Goal: Obtain resource: Obtain resource

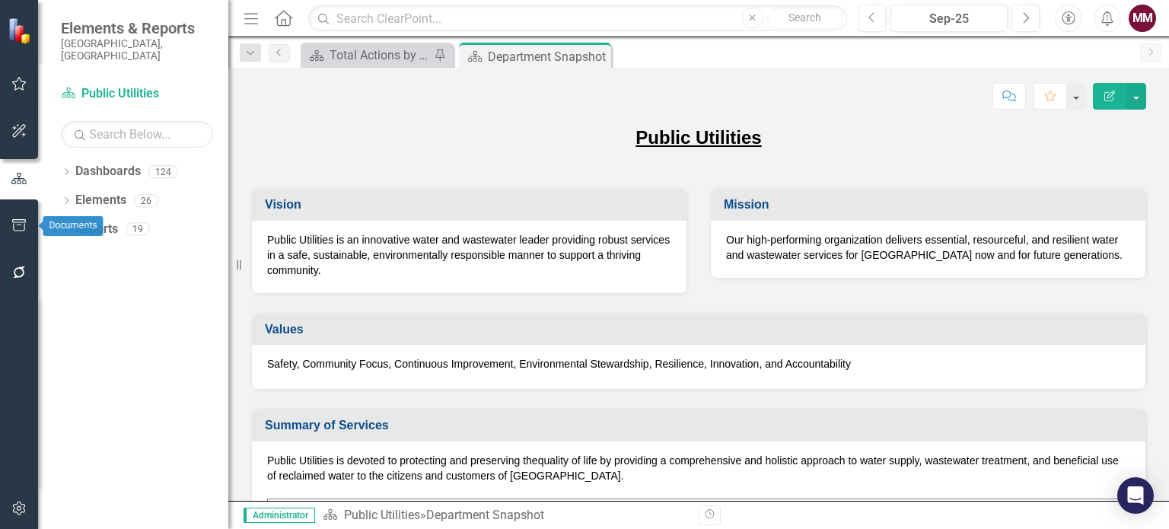
click at [10, 225] on button "button" at bounding box center [19, 226] width 34 height 32
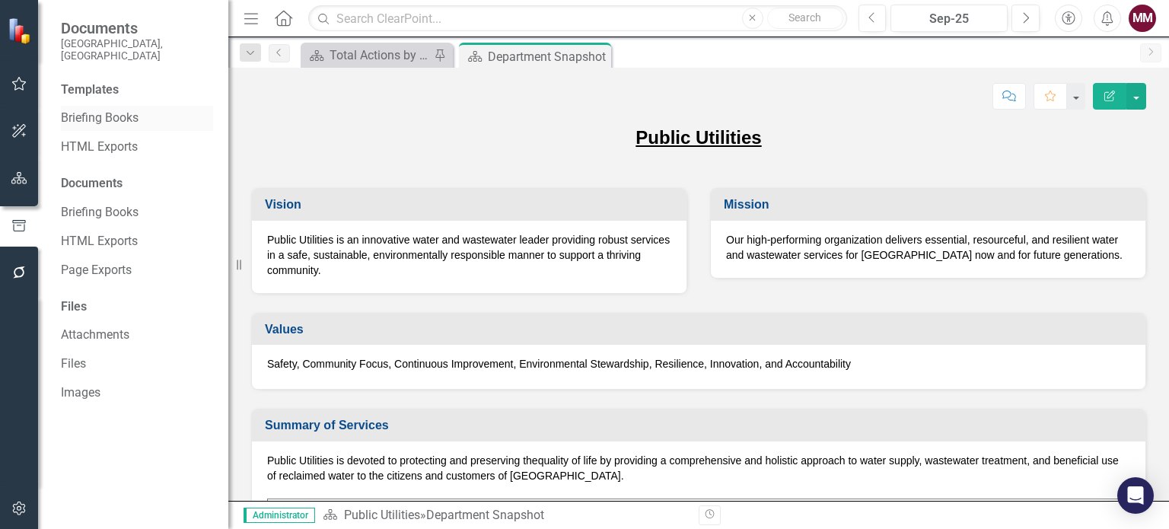
click at [73, 110] on link "Briefing Books" at bounding box center [137, 119] width 152 height 18
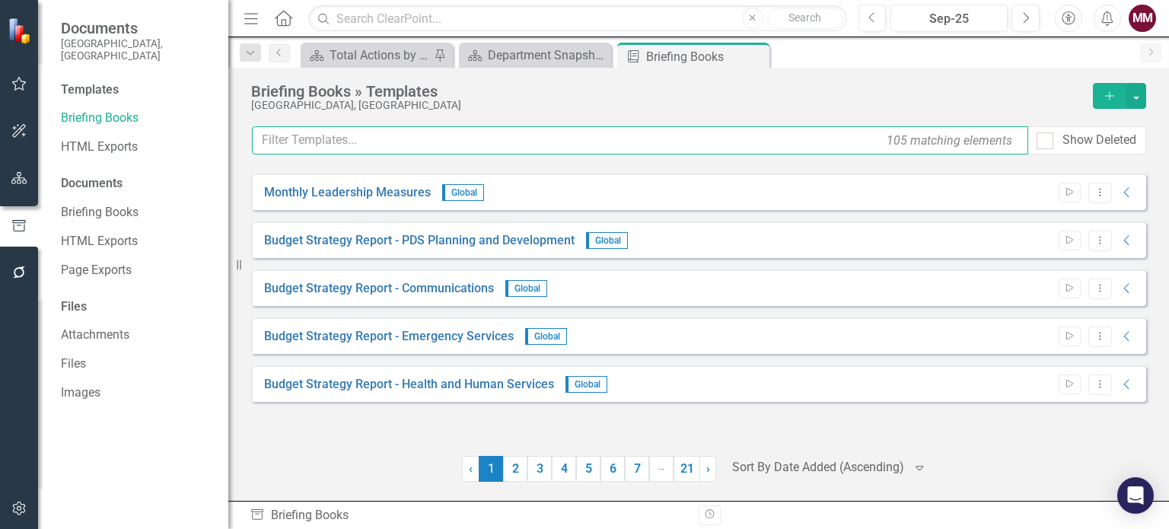
click at [330, 145] on input "text" at bounding box center [640, 140] width 776 height 28
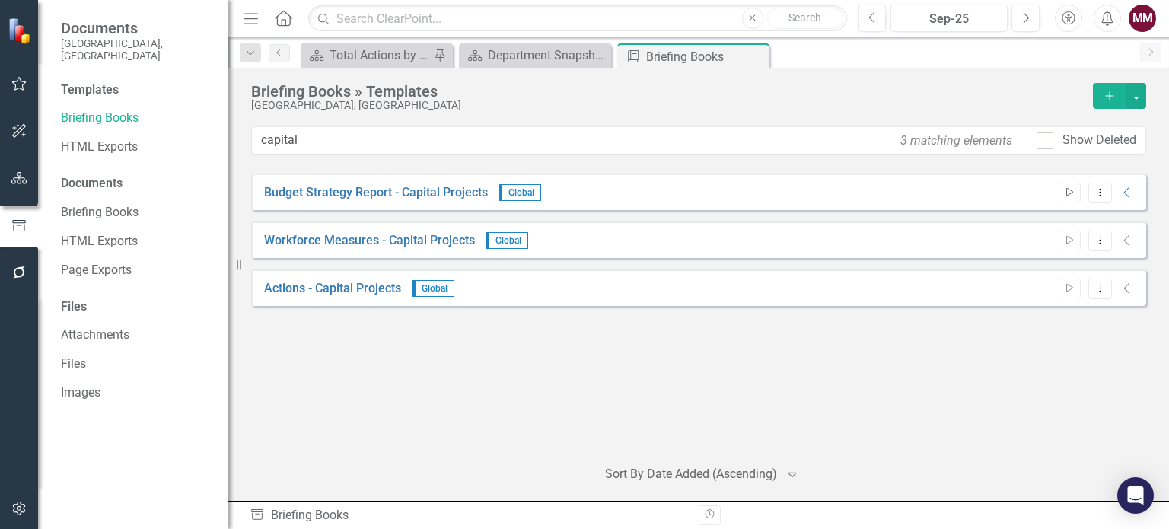
click at [1066, 199] on button "Start" at bounding box center [1070, 193] width 22 height 20
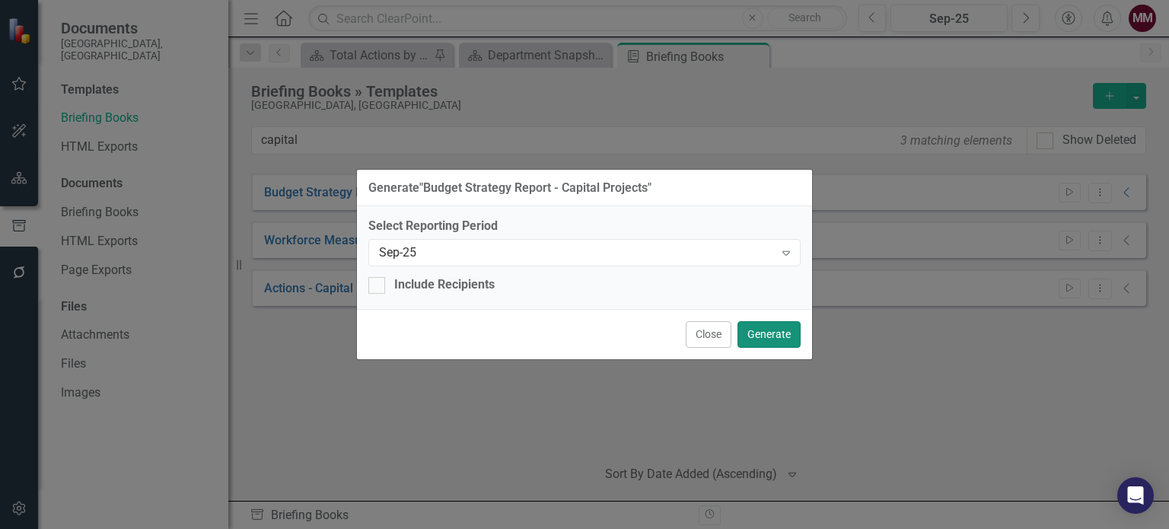
click at [774, 331] on button "Generate" at bounding box center [769, 334] width 63 height 27
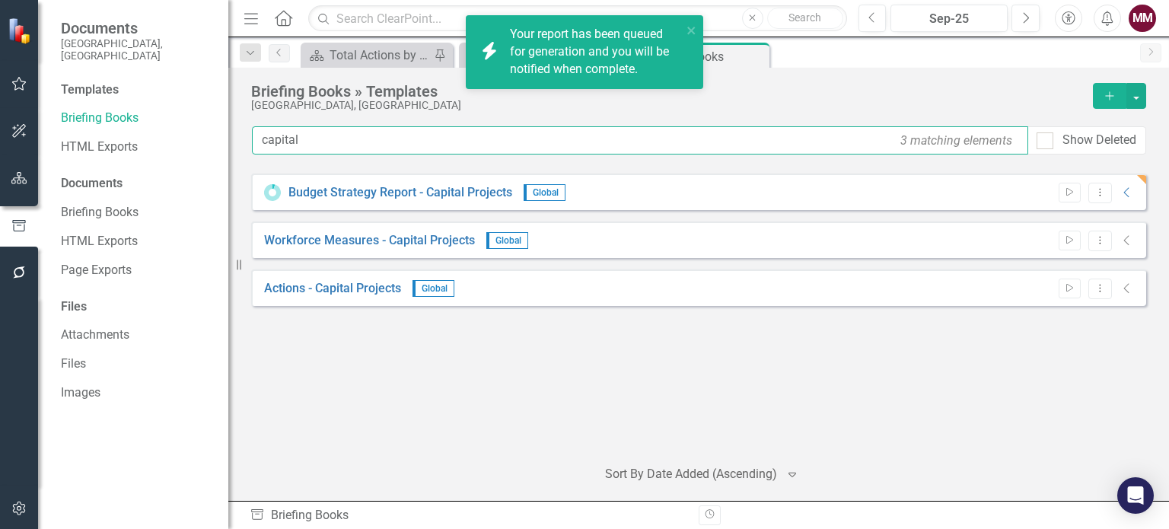
drag, startPoint x: 341, startPoint y: 135, endPoint x: 0, endPoint y: 145, distance: 341.1
click at [0, 145] on div "Documents [GEOGRAPHIC_DATA], [GEOGRAPHIC_DATA] Templates Briefing Books HTML Ex…" at bounding box center [584, 264] width 1169 height 529
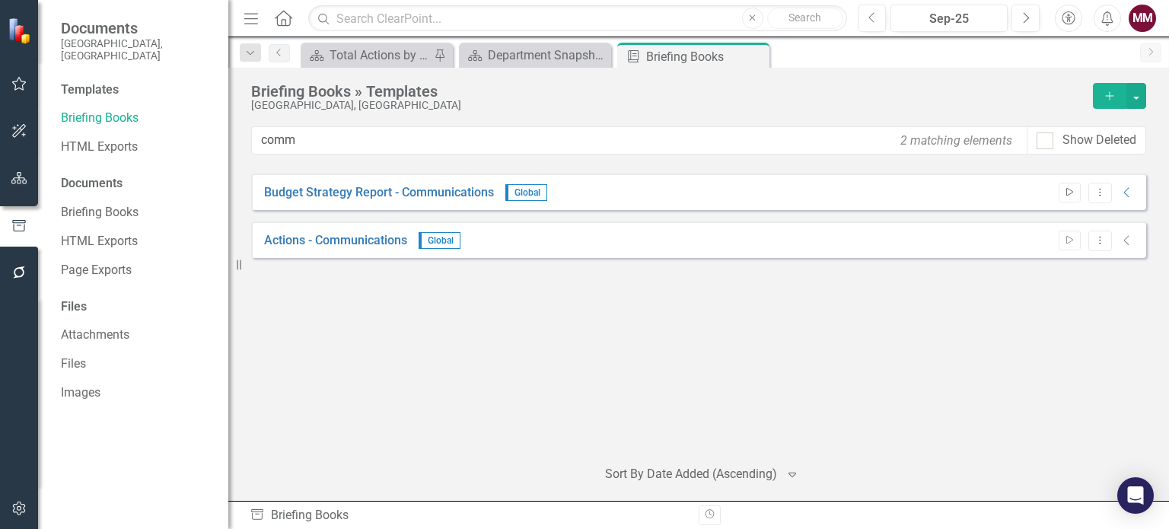
click at [1067, 188] on icon "Start" at bounding box center [1069, 192] width 11 height 9
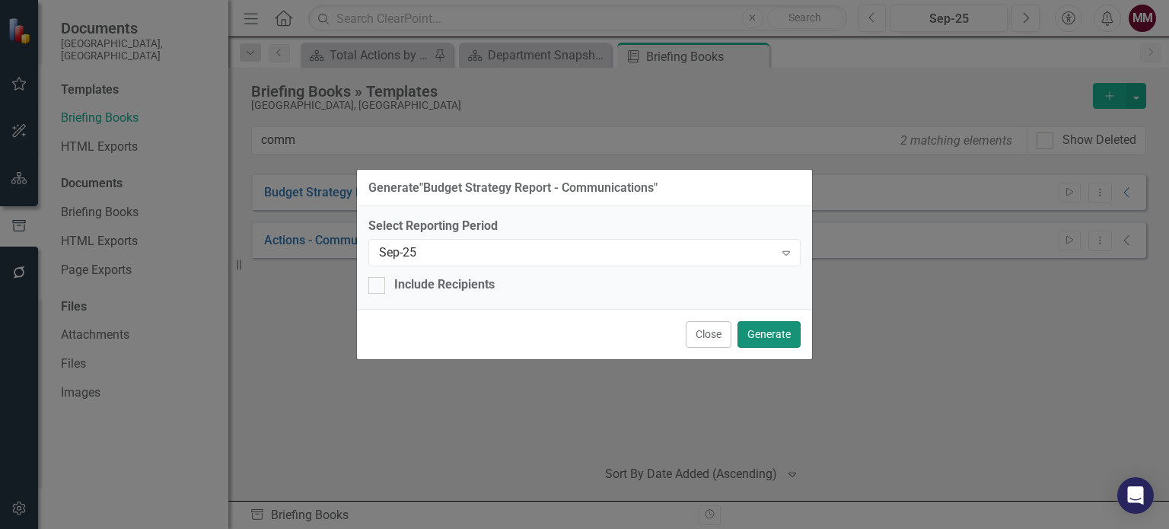
click at [782, 337] on button "Generate" at bounding box center [769, 334] width 63 height 27
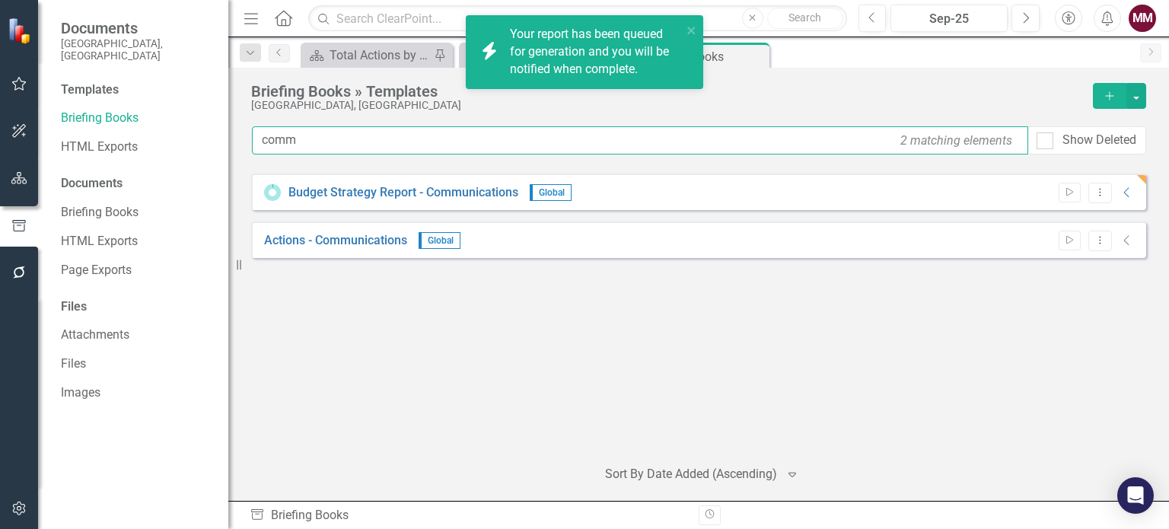
drag, startPoint x: 316, startPoint y: 140, endPoint x: 75, endPoint y: 149, distance: 241.4
click at [88, 151] on div "Documents [GEOGRAPHIC_DATA], [GEOGRAPHIC_DATA] Templates Briefing Books HTML Ex…" at bounding box center [584, 264] width 1169 height 529
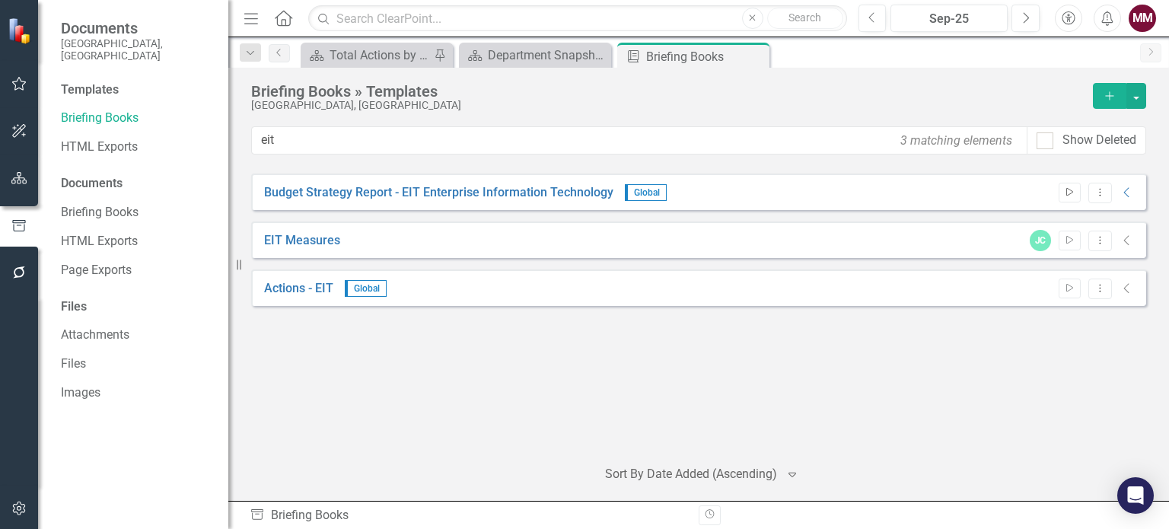
click at [1069, 196] on button "Start" at bounding box center [1070, 193] width 22 height 20
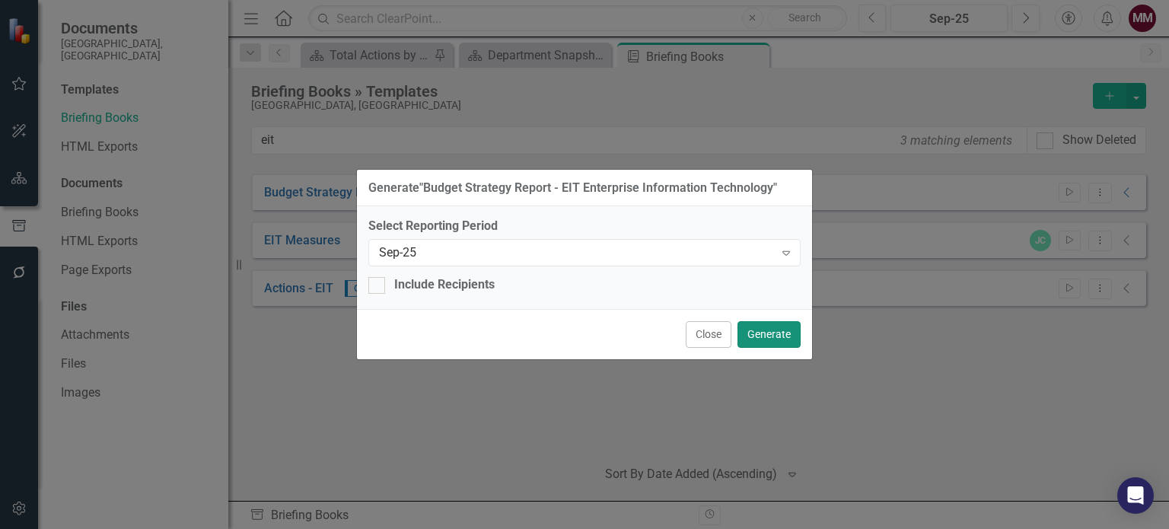
click at [773, 332] on button "Generate" at bounding box center [769, 334] width 63 height 27
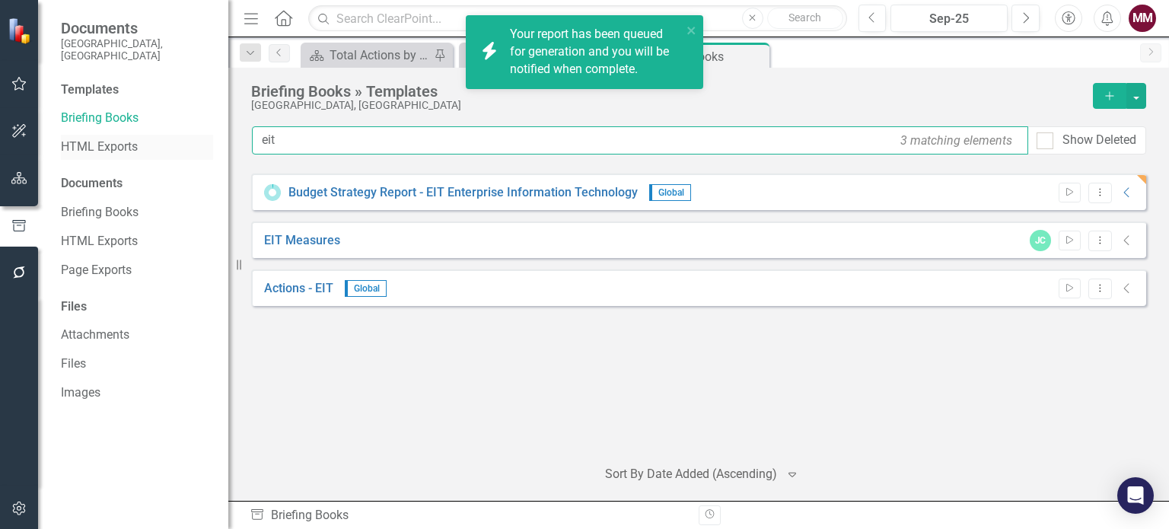
click at [75, 142] on div "Documents [GEOGRAPHIC_DATA], [GEOGRAPHIC_DATA] Templates Briefing Books HTML Ex…" at bounding box center [584, 264] width 1169 height 529
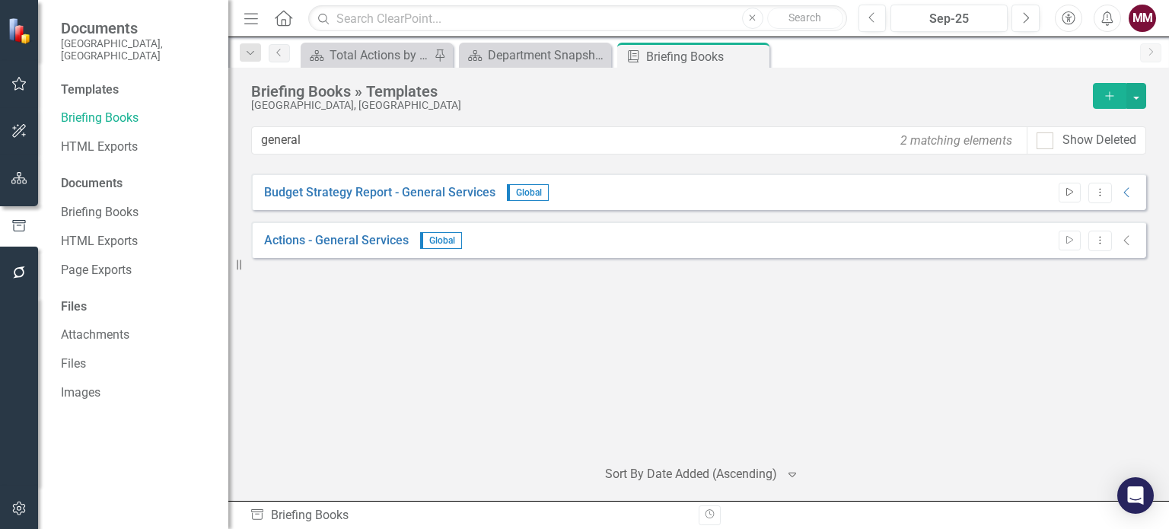
click at [1066, 196] on button "Start" at bounding box center [1070, 193] width 22 height 20
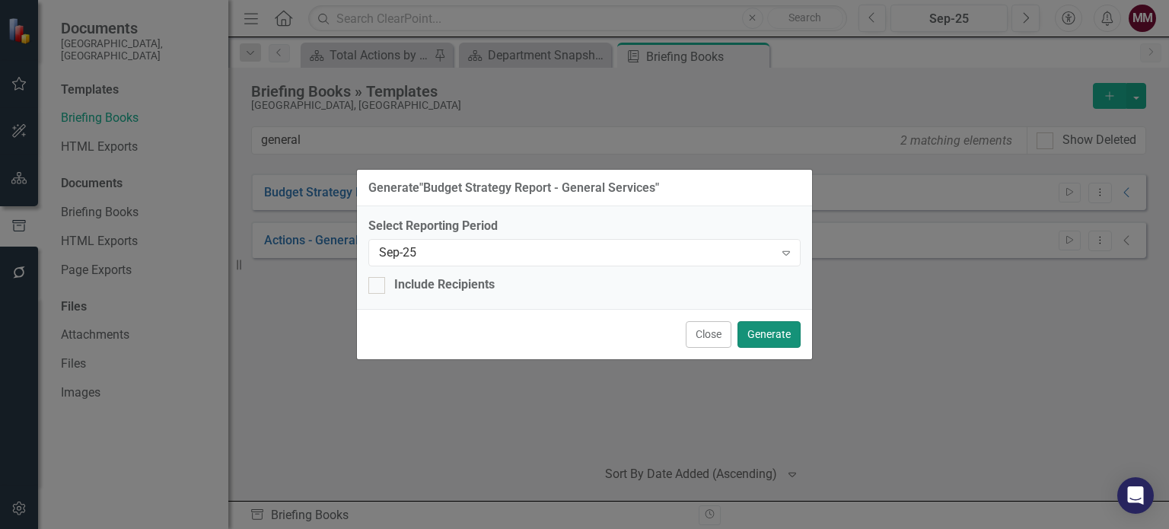
click at [753, 336] on button "Generate" at bounding box center [769, 334] width 63 height 27
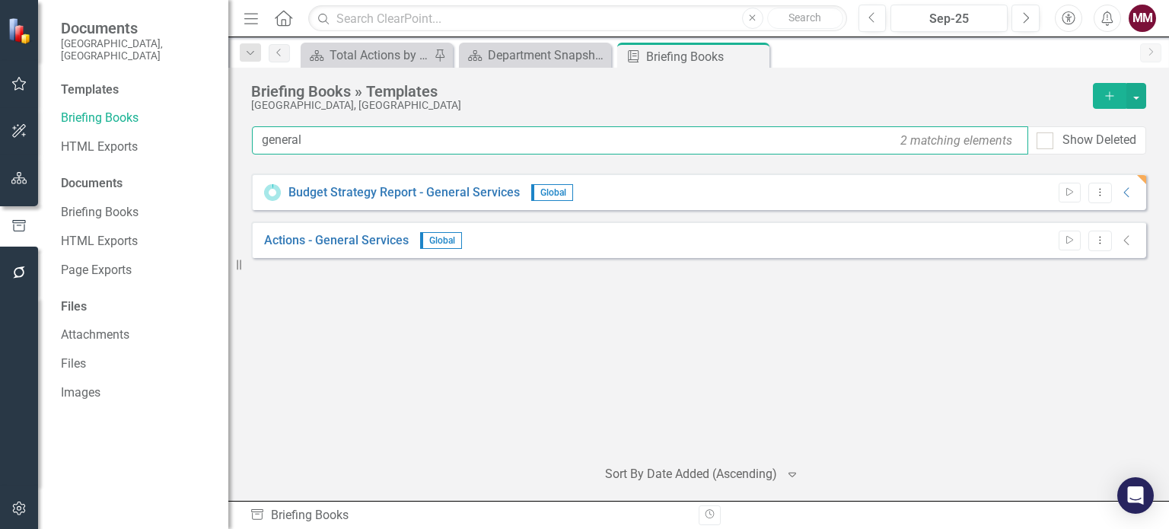
drag, startPoint x: 131, startPoint y: 142, endPoint x: 33, endPoint y: 142, distance: 98.2
click at [33, 146] on div "Documents [GEOGRAPHIC_DATA], [GEOGRAPHIC_DATA] Templates Briefing Books HTML Ex…" at bounding box center [584, 264] width 1169 height 529
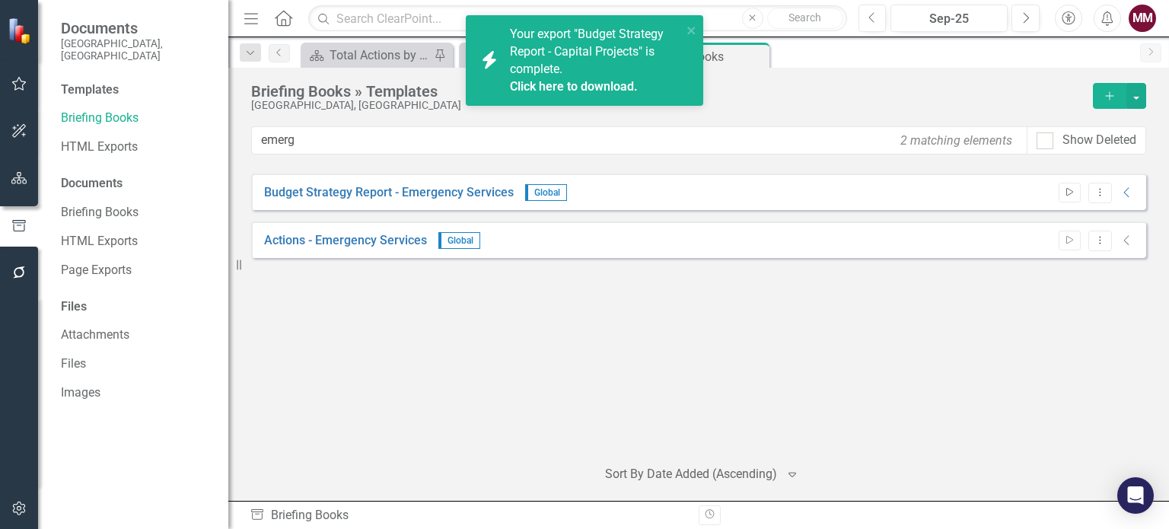
click at [1067, 191] on icon "Start" at bounding box center [1069, 192] width 11 height 9
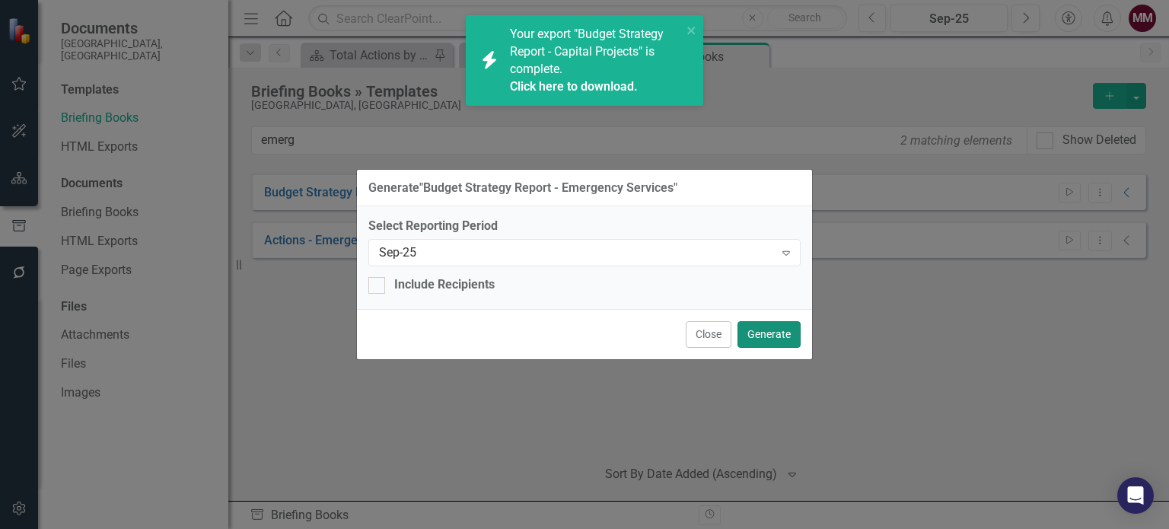
click at [759, 335] on button "Generate" at bounding box center [769, 334] width 63 height 27
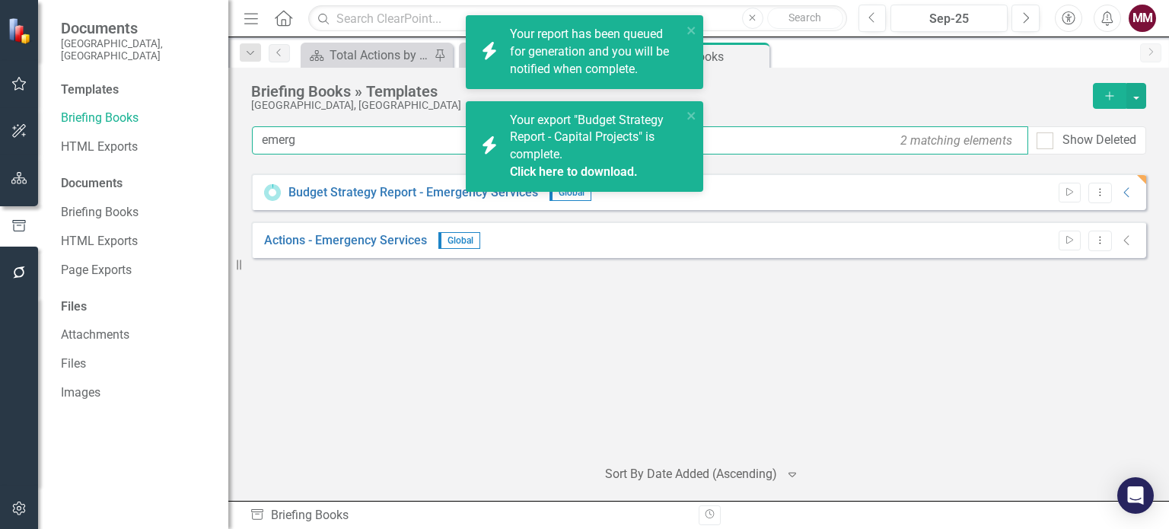
drag, startPoint x: 304, startPoint y: 137, endPoint x: 49, endPoint y: 130, distance: 255.8
click at [51, 130] on div "Documents [GEOGRAPHIC_DATA], [GEOGRAPHIC_DATA] Templates Briefing Books HTML Ex…" at bounding box center [584, 264] width 1169 height 529
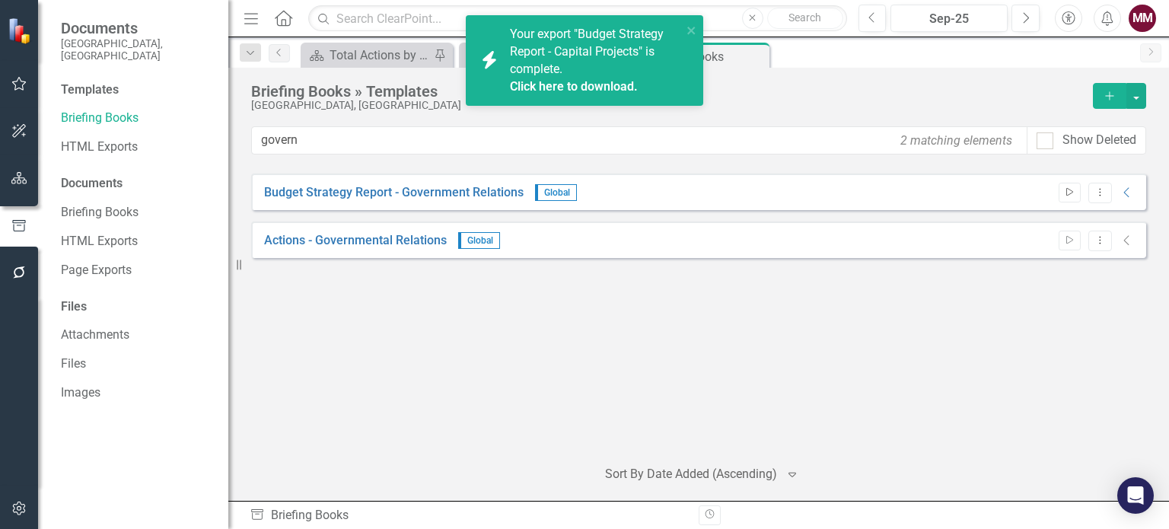
click at [1066, 190] on icon "Start" at bounding box center [1069, 192] width 11 height 9
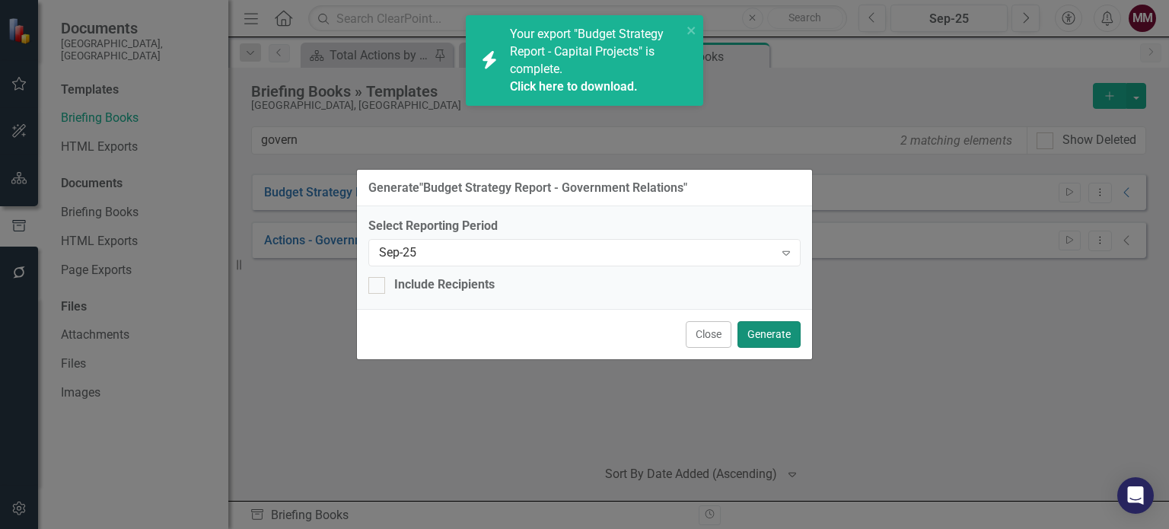
drag, startPoint x: 784, startPoint y: 337, endPoint x: 371, endPoint y: 225, distance: 427.4
click at [782, 337] on button "Generate" at bounding box center [769, 334] width 63 height 27
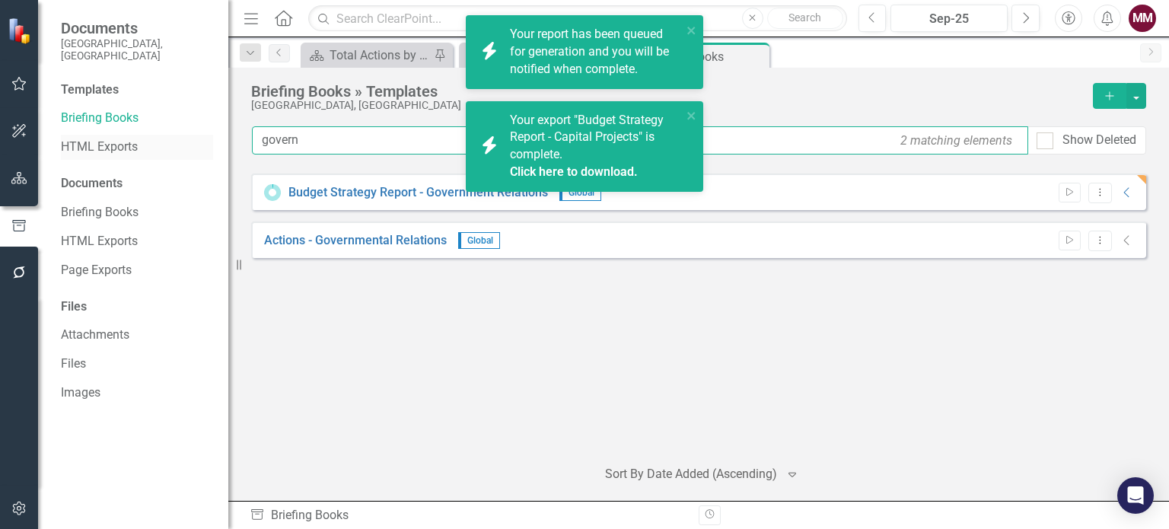
drag, startPoint x: 301, startPoint y: 148, endPoint x: 187, endPoint y: 135, distance: 114.1
click at [163, 145] on div "Documents [GEOGRAPHIC_DATA], [GEOGRAPHIC_DATA] Templates Briefing Books HTML Ex…" at bounding box center [584, 264] width 1169 height 529
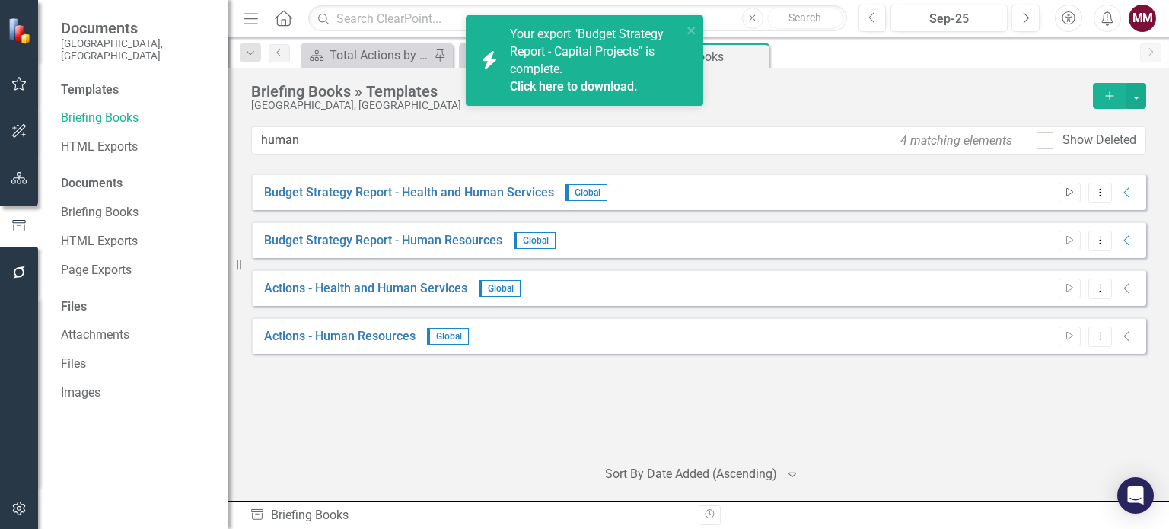
click at [1074, 191] on icon "Start" at bounding box center [1069, 192] width 11 height 9
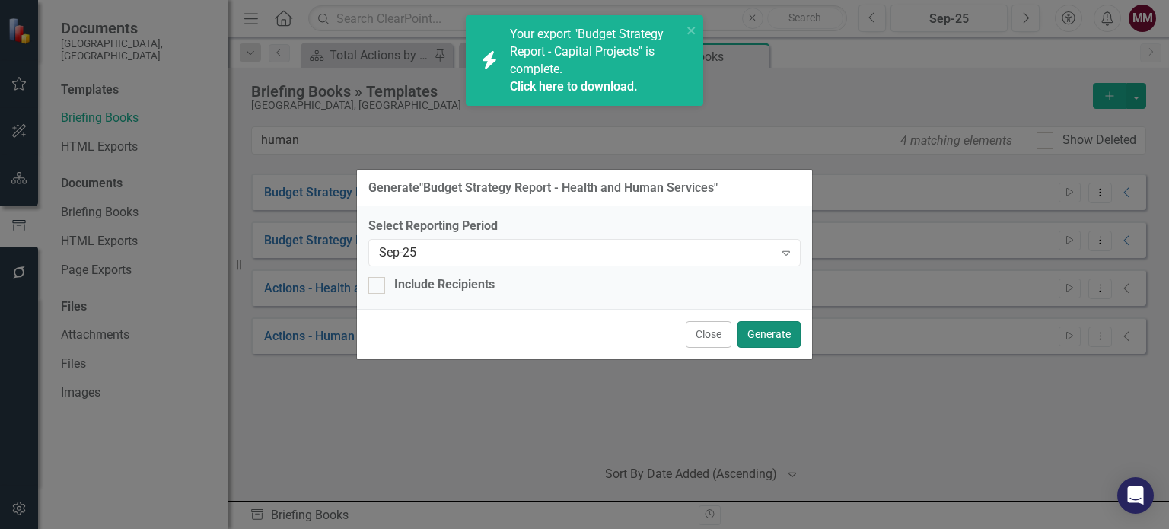
click at [765, 334] on button "Generate" at bounding box center [769, 334] width 63 height 27
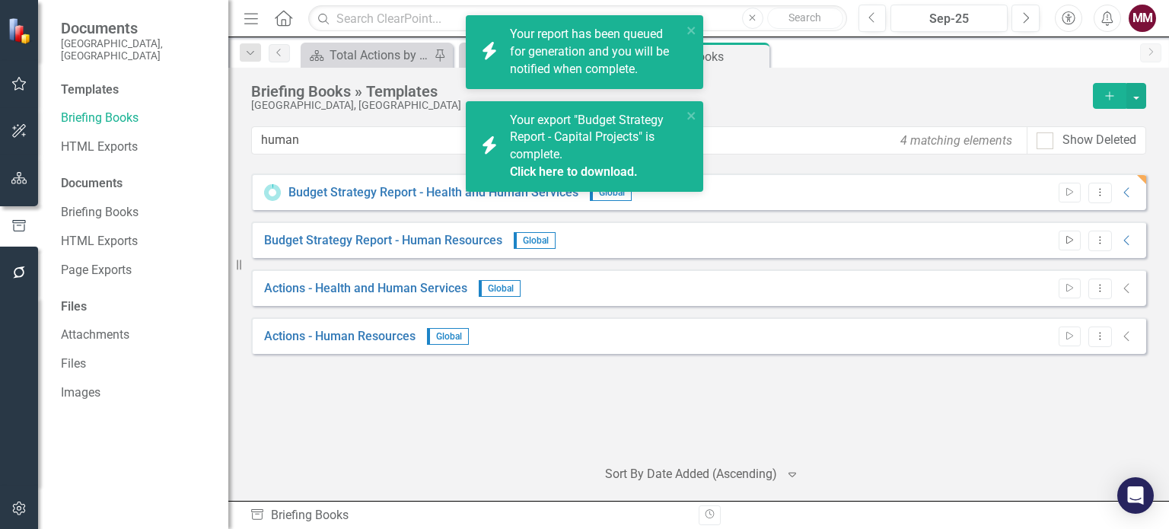
click at [1069, 243] on icon "Start" at bounding box center [1069, 240] width 11 height 9
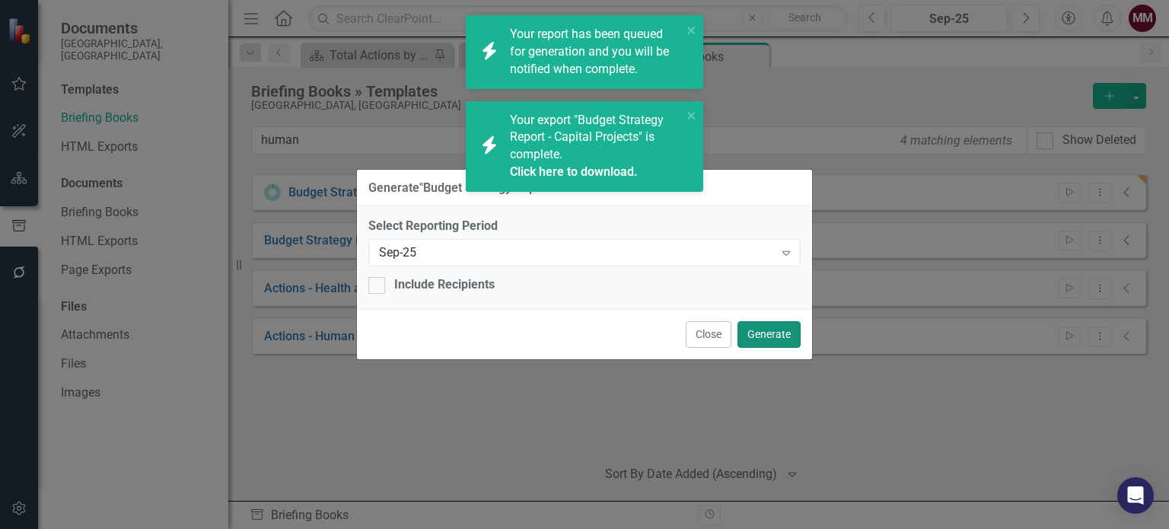
click at [771, 330] on button "Generate" at bounding box center [769, 334] width 63 height 27
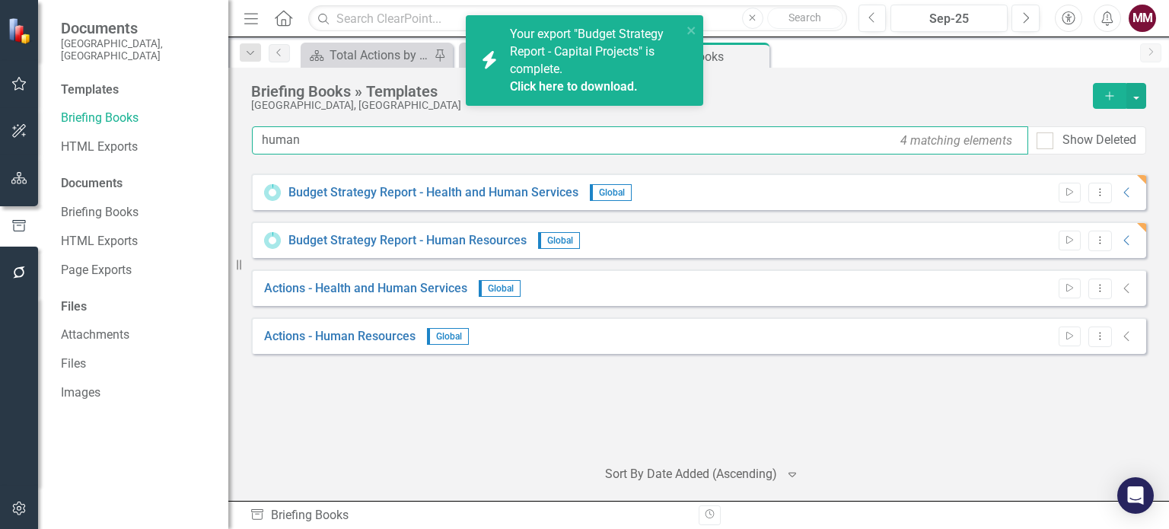
drag, startPoint x: 326, startPoint y: 140, endPoint x: 0, endPoint y: 142, distance: 325.8
click at [0, 142] on div "Documents [GEOGRAPHIC_DATA], [GEOGRAPHIC_DATA] Templates Briefing Books HTML Ex…" at bounding box center [584, 264] width 1169 height 529
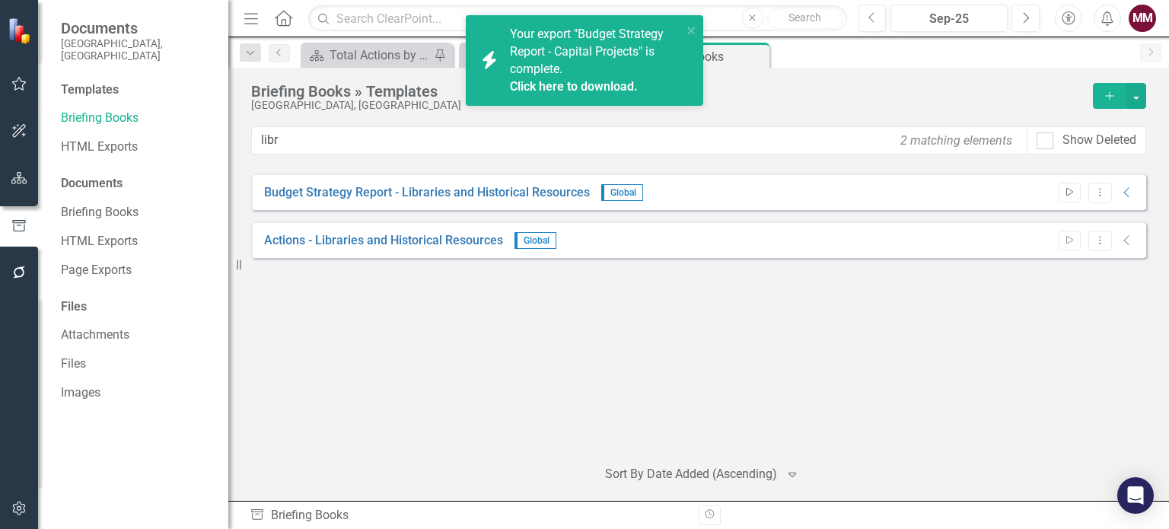
click at [1069, 196] on icon "Start" at bounding box center [1069, 192] width 11 height 9
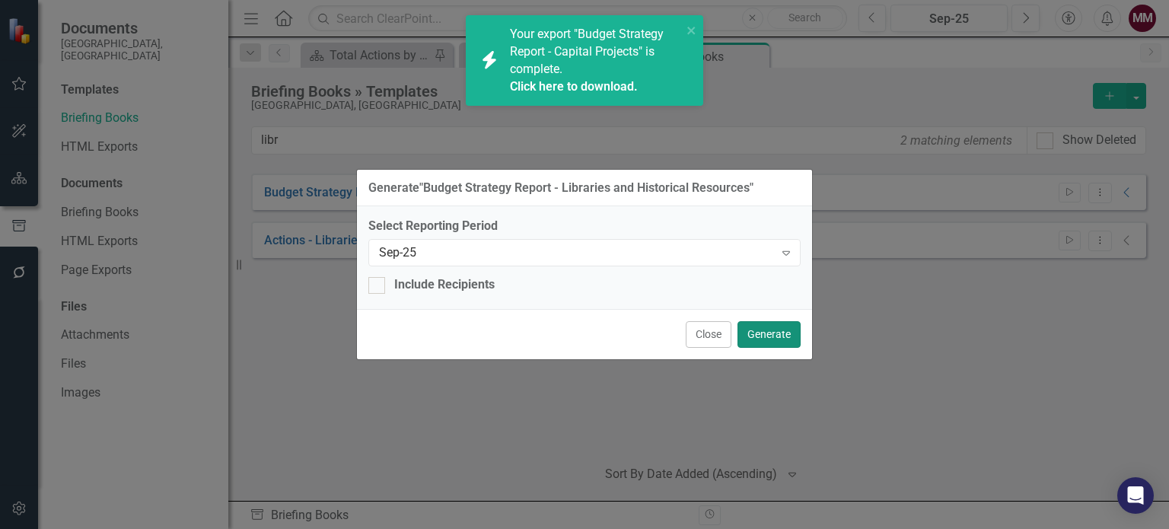
click at [773, 336] on button "Generate" at bounding box center [769, 334] width 63 height 27
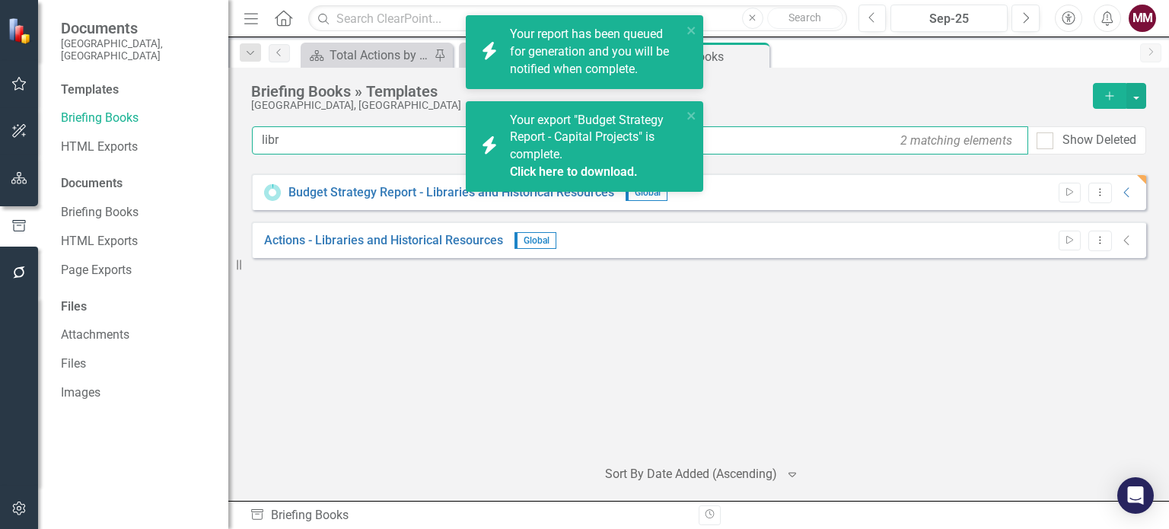
drag, startPoint x: 291, startPoint y: 144, endPoint x: 43, endPoint y: 139, distance: 248.2
click at [50, 137] on div "Documents [GEOGRAPHIC_DATA], [GEOGRAPHIC_DATA] Templates Briefing Books HTML Ex…" at bounding box center [584, 264] width 1169 height 529
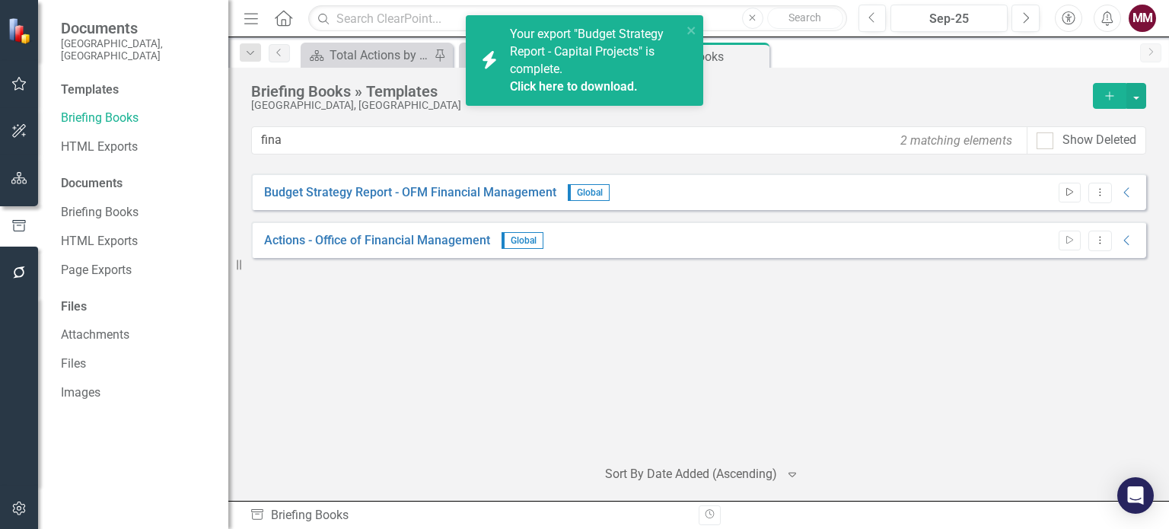
click at [1066, 188] on icon "Start" at bounding box center [1069, 192] width 11 height 9
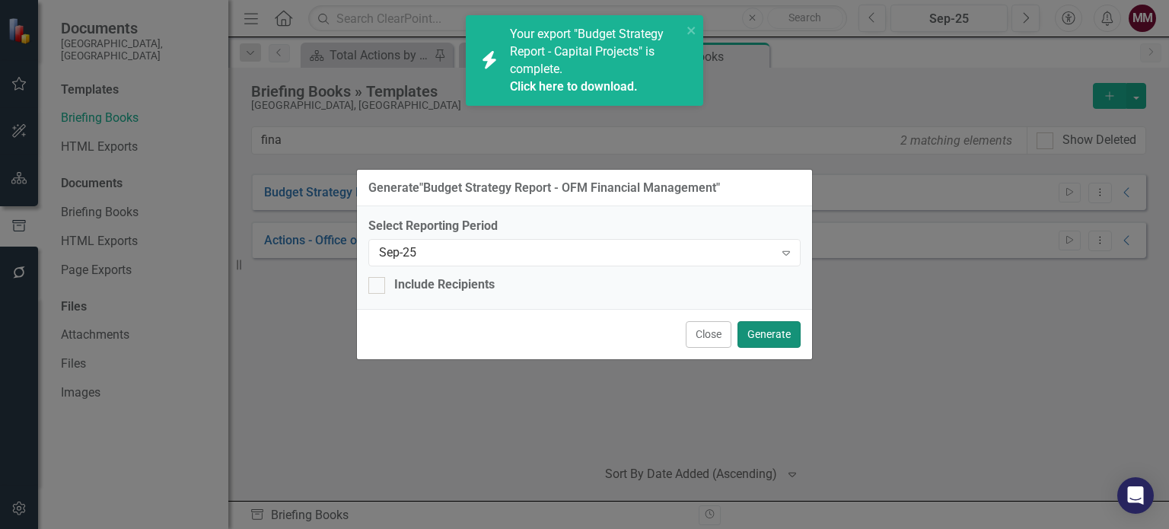
click at [772, 334] on button "Generate" at bounding box center [769, 334] width 63 height 27
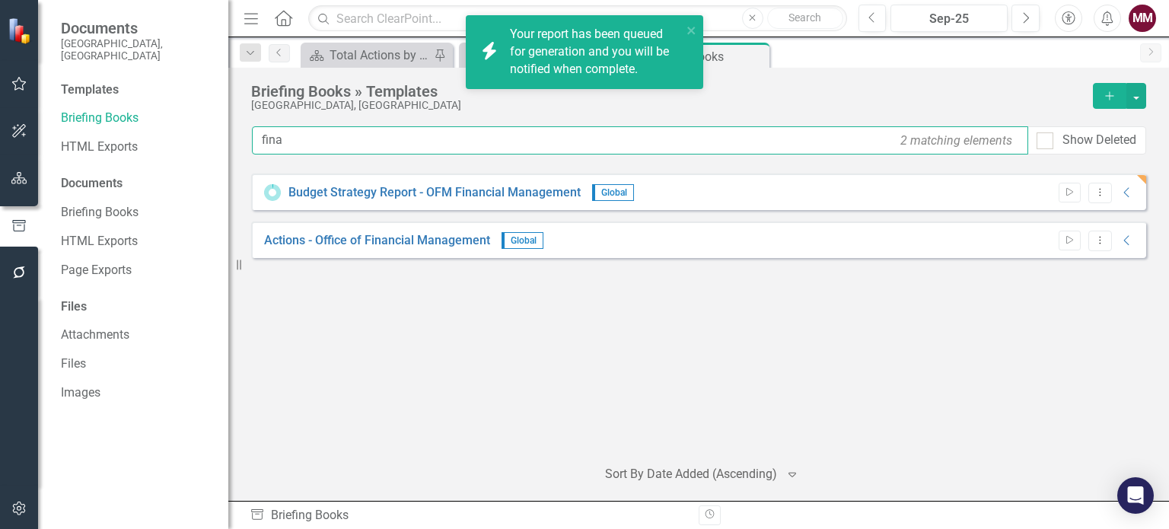
drag, startPoint x: 352, startPoint y: 143, endPoint x: 33, endPoint y: 143, distance: 318.1
click at [33, 143] on div "Documents [GEOGRAPHIC_DATA], [GEOGRAPHIC_DATA] Templates Briefing Books HTML Ex…" at bounding box center [584, 264] width 1169 height 529
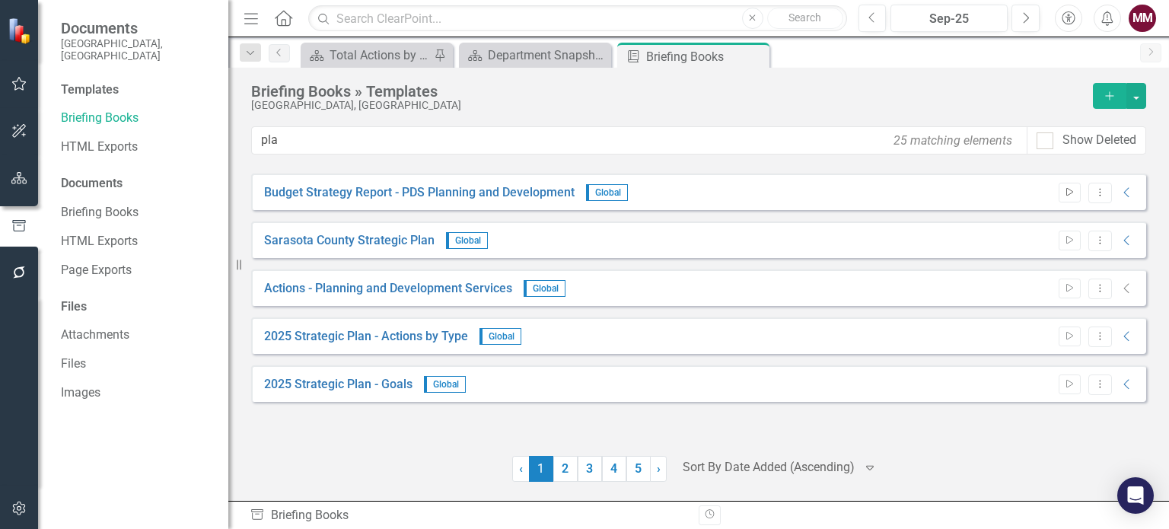
click at [1069, 200] on button "Start" at bounding box center [1070, 193] width 22 height 20
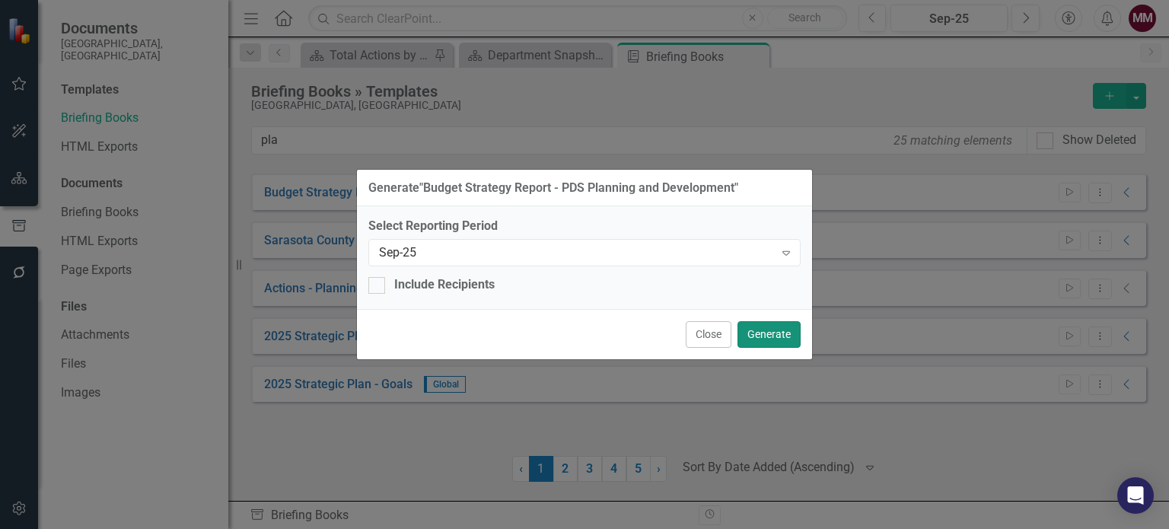
click at [760, 333] on button "Generate" at bounding box center [769, 334] width 63 height 27
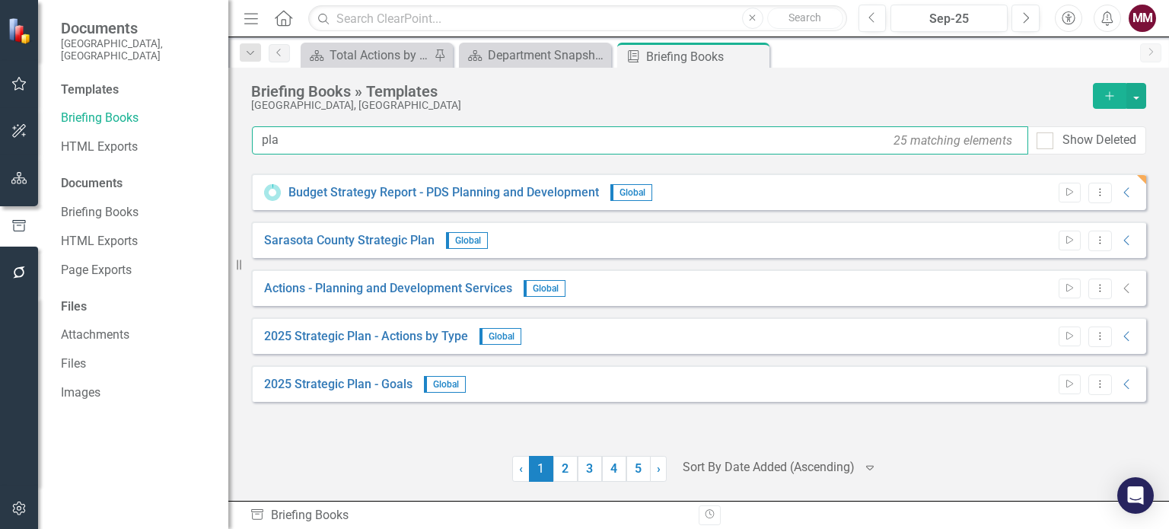
drag, startPoint x: 301, startPoint y: 136, endPoint x: 57, endPoint y: 145, distance: 244.5
click at [58, 145] on div "Documents [GEOGRAPHIC_DATA], [GEOGRAPHIC_DATA] Templates Briefing Books HTML Ex…" at bounding box center [584, 264] width 1169 height 529
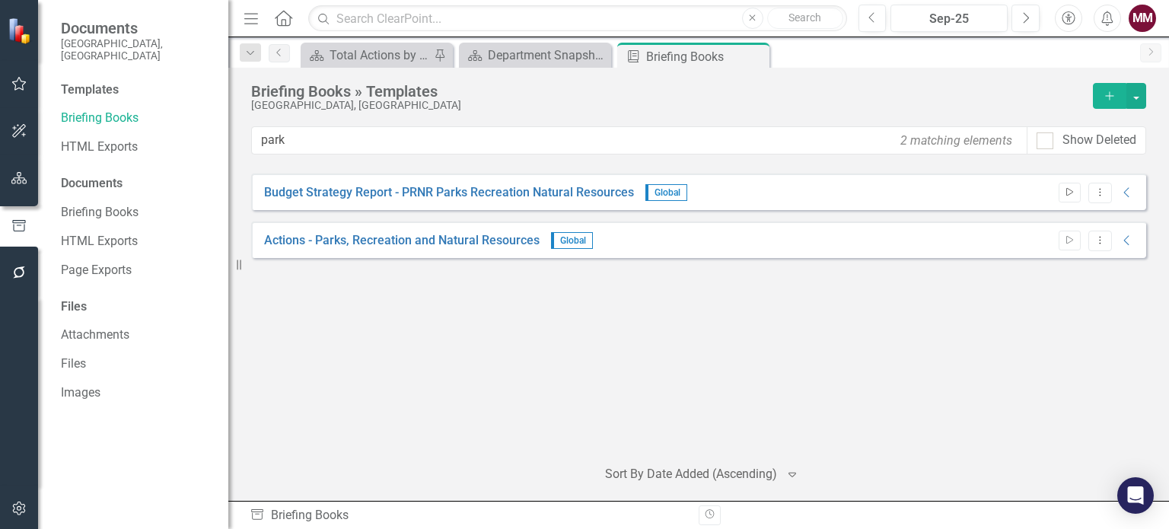
click at [1065, 193] on icon "Start" at bounding box center [1069, 192] width 11 height 9
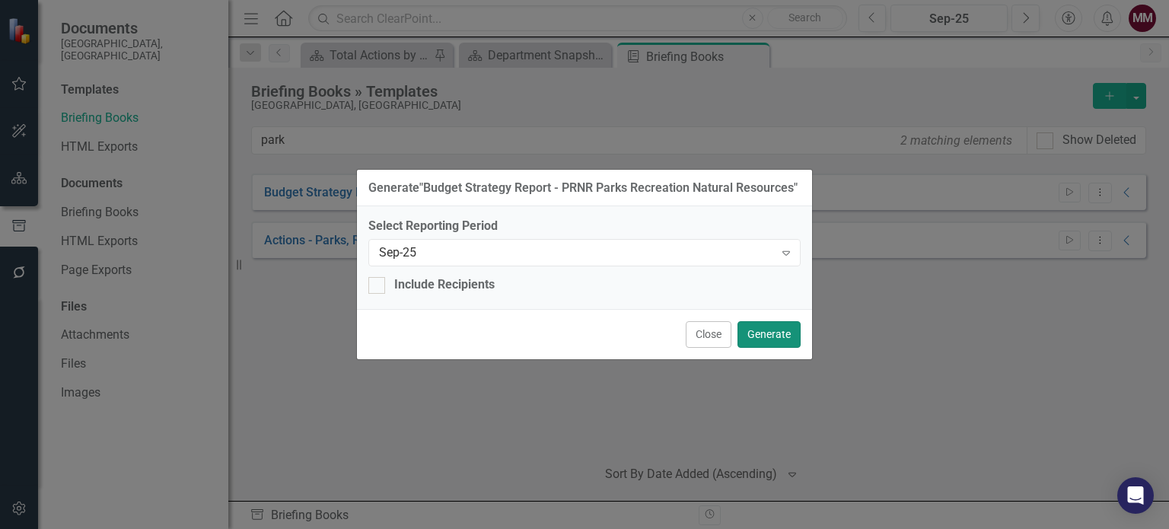
click at [763, 334] on button "Generate" at bounding box center [769, 334] width 63 height 27
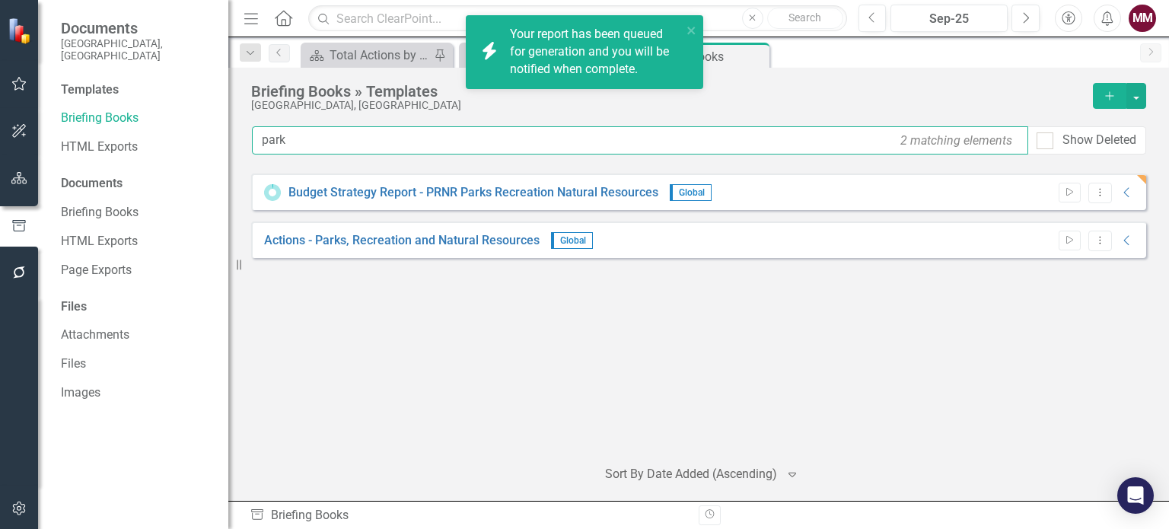
drag, startPoint x: 299, startPoint y: 135, endPoint x: 51, endPoint y: 136, distance: 248.1
click at [54, 135] on div "Documents [GEOGRAPHIC_DATA], [GEOGRAPHIC_DATA] Templates Briefing Books HTML Ex…" at bounding box center [584, 264] width 1169 height 529
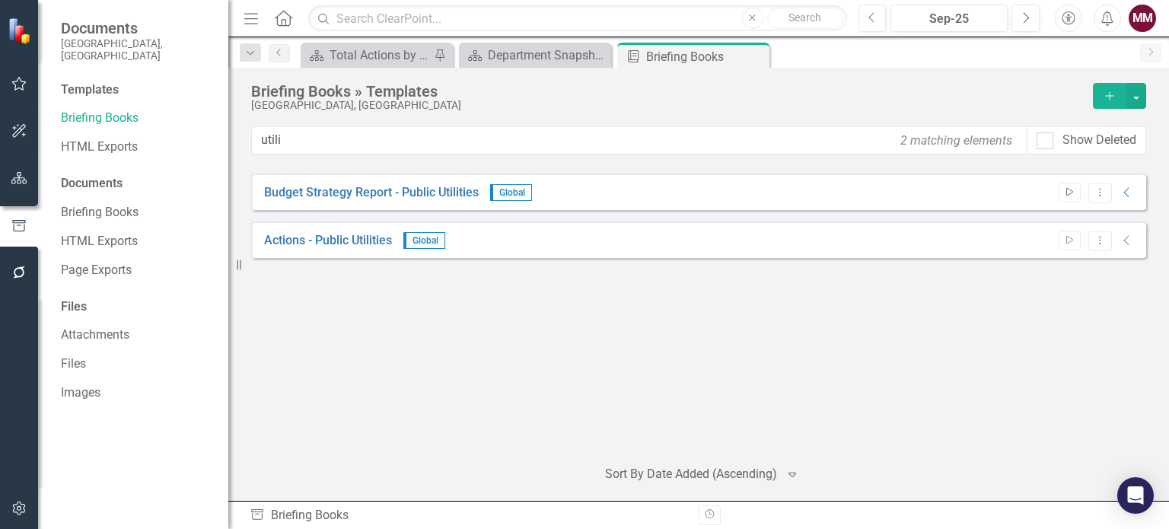
click at [1063, 191] on button "Start" at bounding box center [1070, 193] width 22 height 20
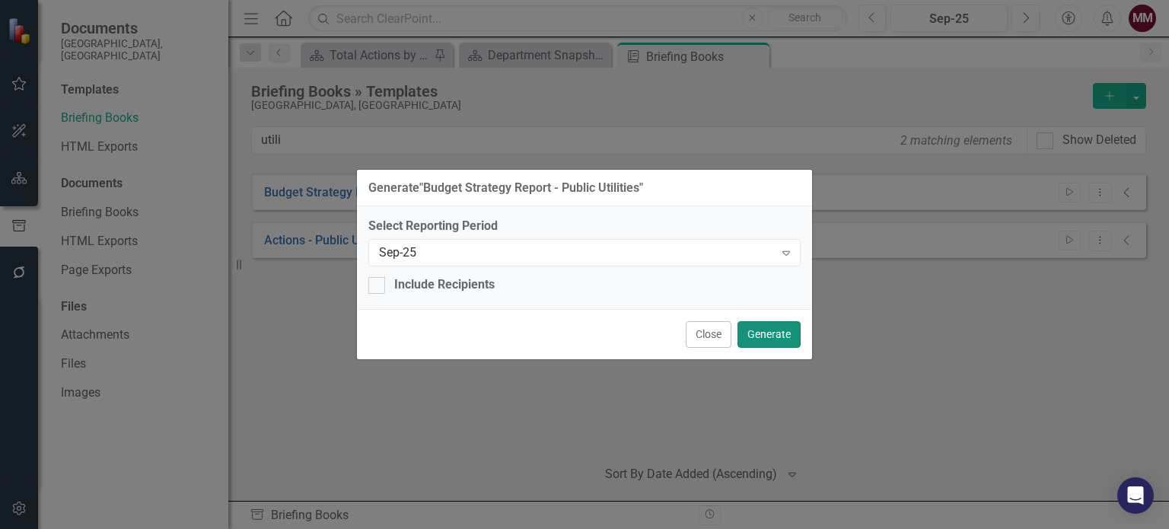
click at [772, 330] on button "Generate" at bounding box center [769, 334] width 63 height 27
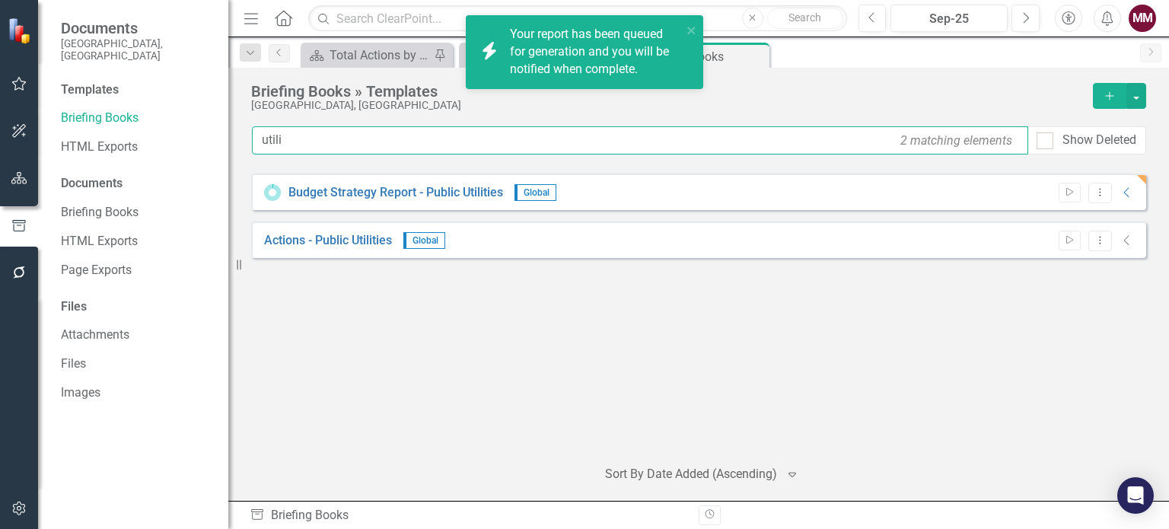
drag, startPoint x: 292, startPoint y: 143, endPoint x: 27, endPoint y: 127, distance: 265.3
click at [41, 127] on div "Documents [GEOGRAPHIC_DATA], [GEOGRAPHIC_DATA] Templates Briefing Books HTML Ex…" at bounding box center [584, 264] width 1169 height 529
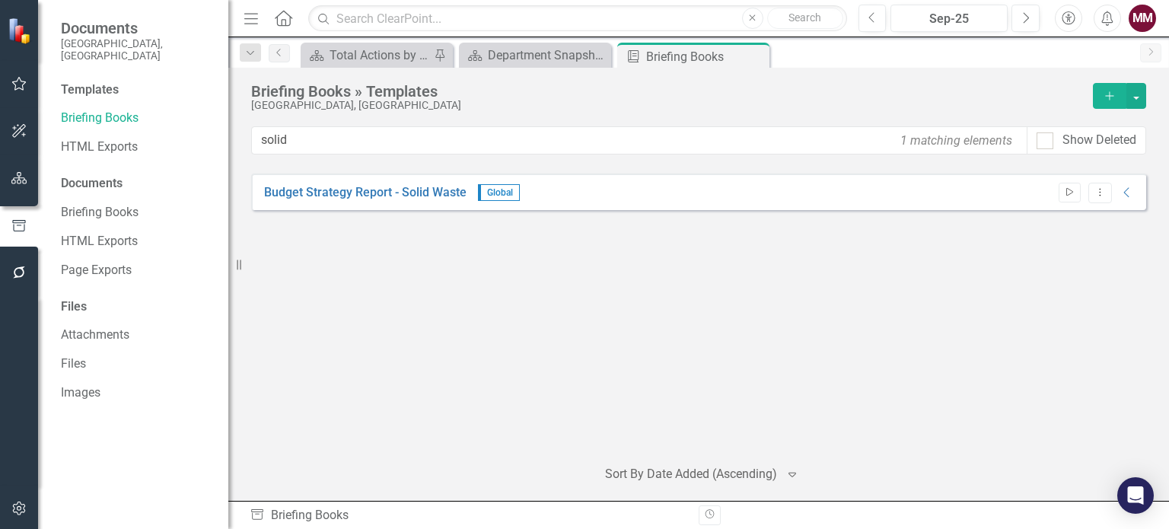
click at [1069, 191] on icon "Start" at bounding box center [1069, 192] width 11 height 9
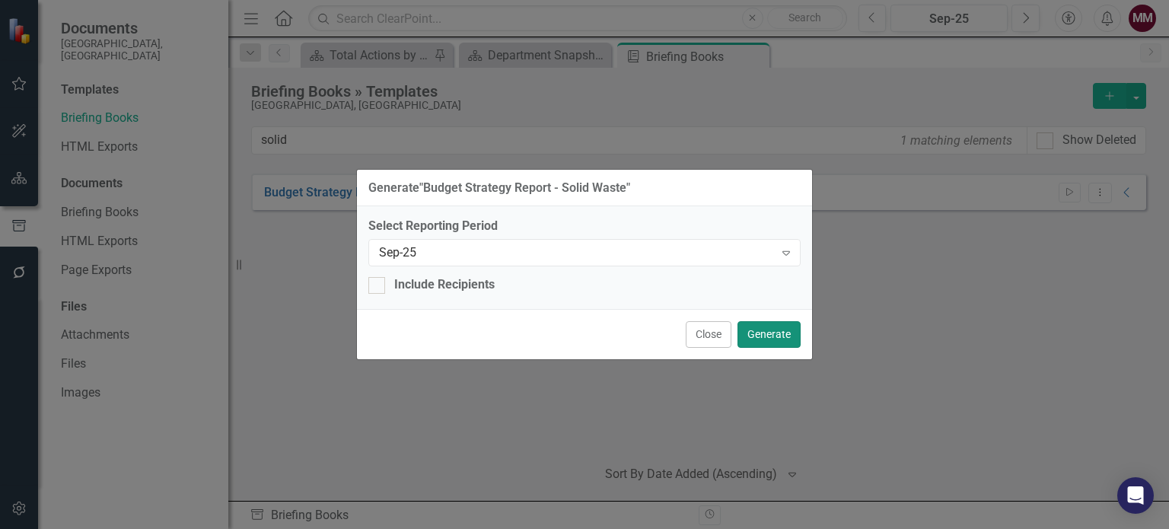
click at [778, 337] on button "Generate" at bounding box center [769, 334] width 63 height 27
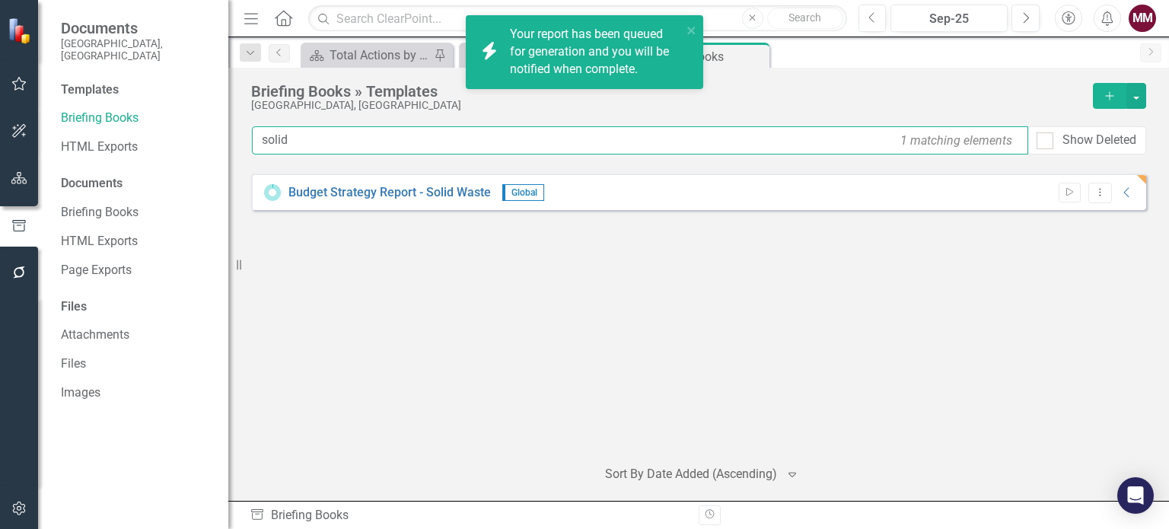
drag, startPoint x: 312, startPoint y: 136, endPoint x: 0, endPoint y: 136, distance: 312.1
click at [0, 136] on div "Documents [GEOGRAPHIC_DATA], [GEOGRAPHIC_DATA] Templates Briefing Books HTML Ex…" at bounding box center [584, 264] width 1169 height 529
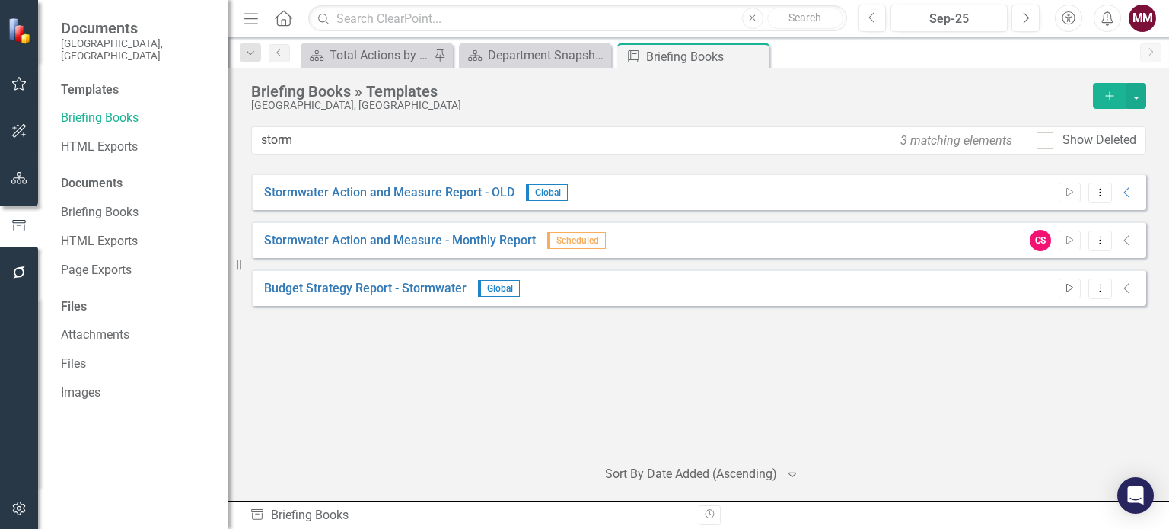
click at [1067, 288] on icon "Start" at bounding box center [1069, 288] width 11 height 9
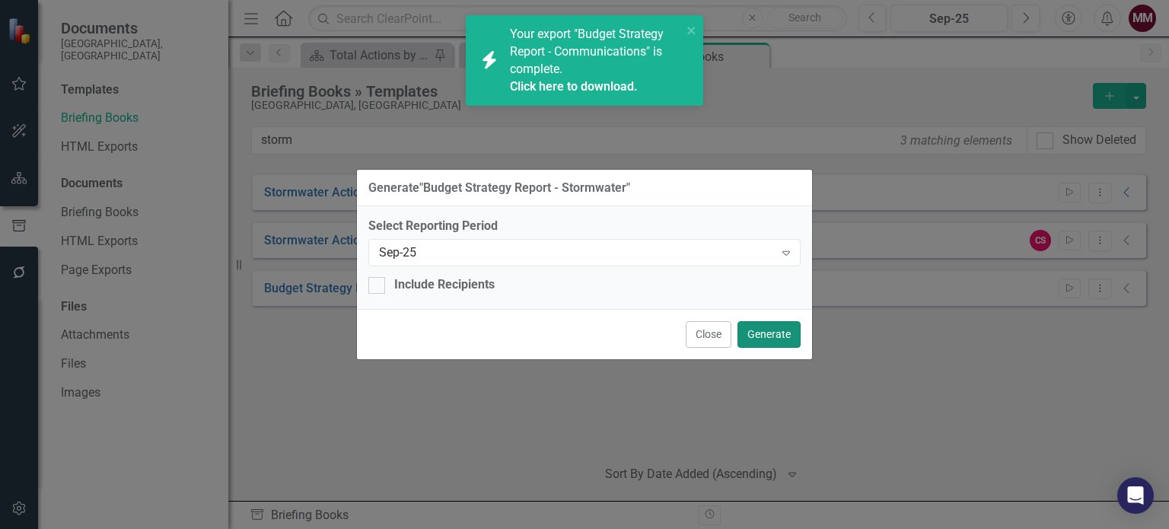
click at [766, 333] on button "Generate" at bounding box center [769, 334] width 63 height 27
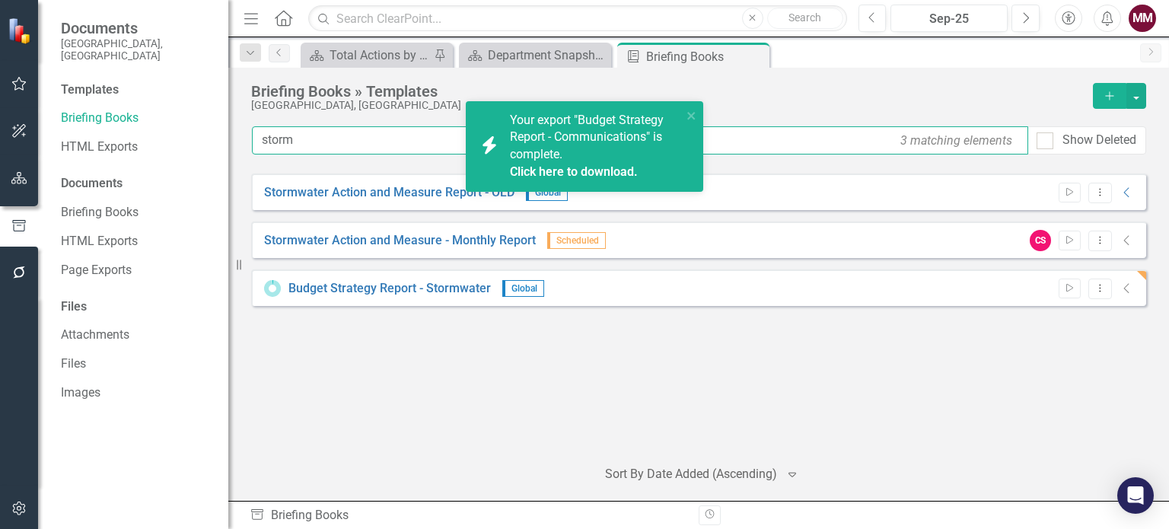
drag, startPoint x: 311, startPoint y: 142, endPoint x: 0, endPoint y: 132, distance: 311.5
click at [0, 132] on div "Documents [GEOGRAPHIC_DATA], [GEOGRAPHIC_DATA] Templates Briefing Books HTML Ex…" at bounding box center [584, 264] width 1169 height 529
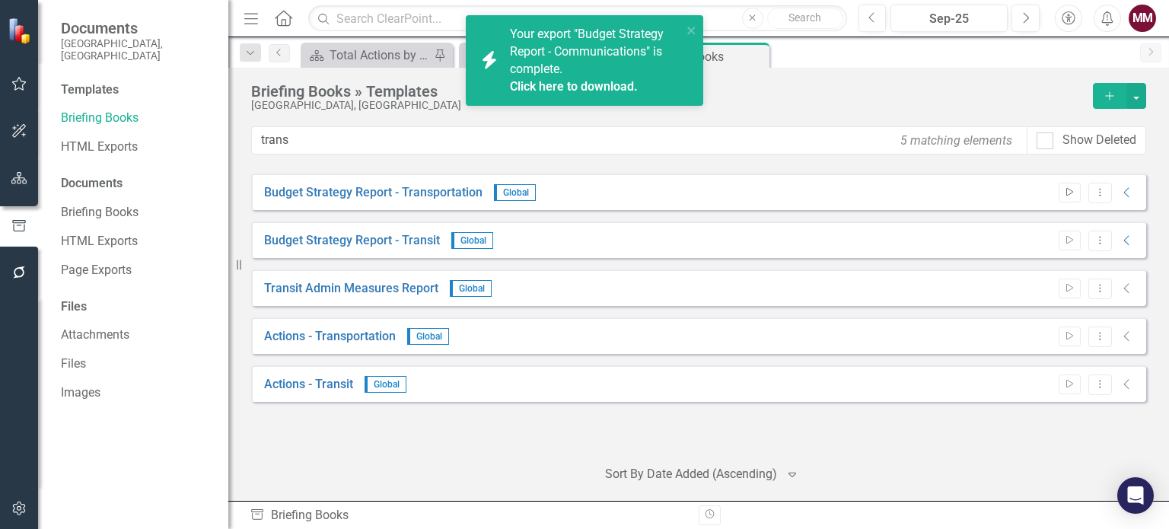
click at [1068, 193] on icon "Start" at bounding box center [1069, 192] width 11 height 9
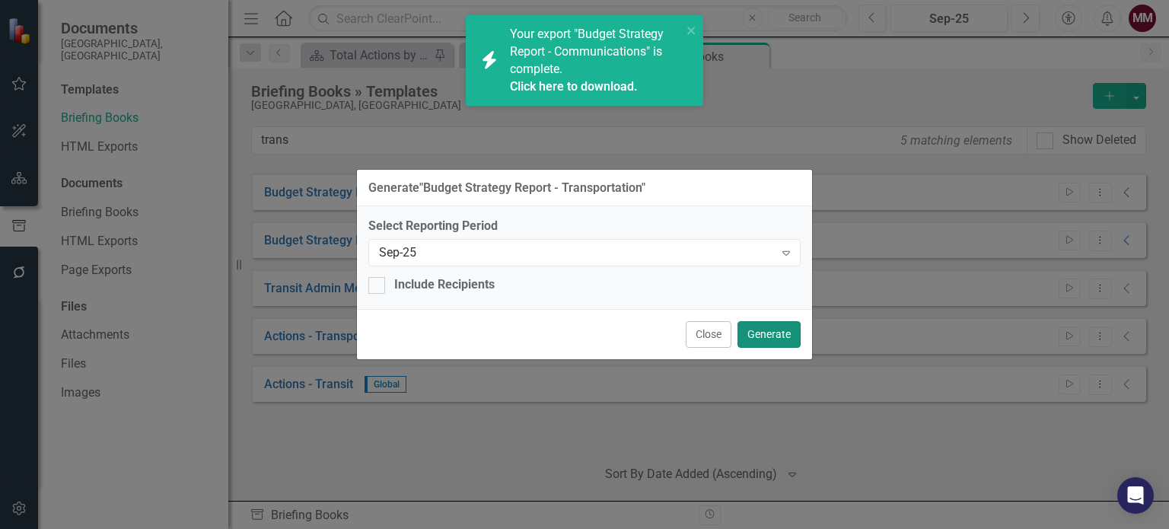
click at [776, 339] on button "Generate" at bounding box center [769, 334] width 63 height 27
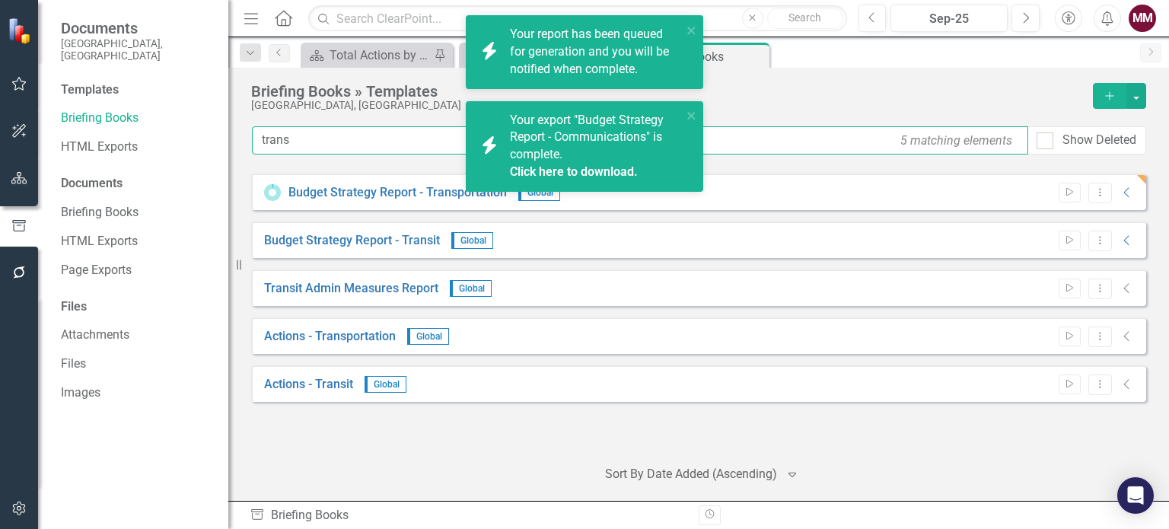
drag, startPoint x: 320, startPoint y: 144, endPoint x: 0, endPoint y: 98, distance: 322.9
click at [0, 98] on div "Documents [GEOGRAPHIC_DATA], [GEOGRAPHIC_DATA] Templates Briefing Books HTML Ex…" at bounding box center [584, 264] width 1169 height 529
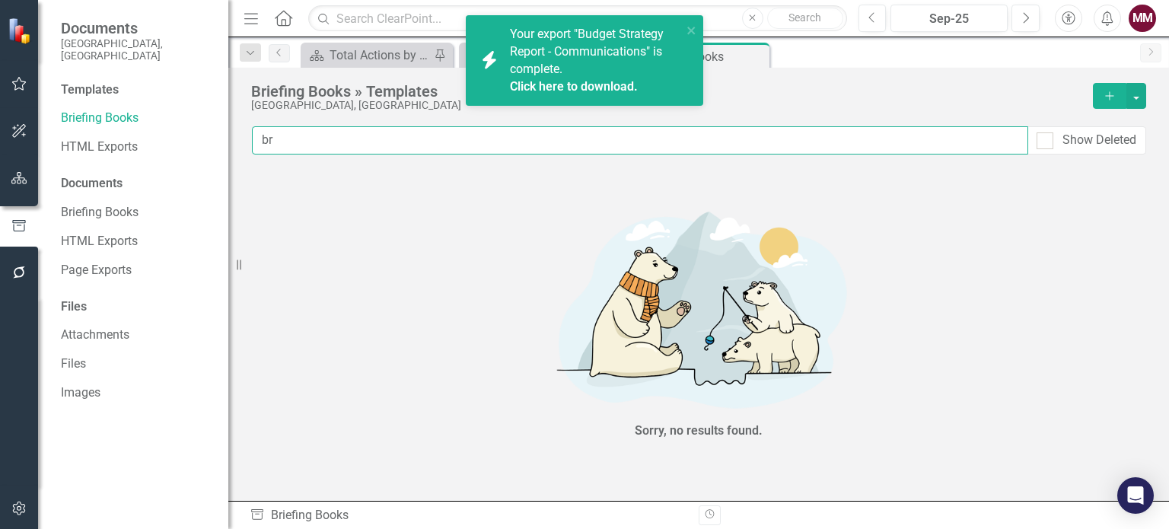
type input "b"
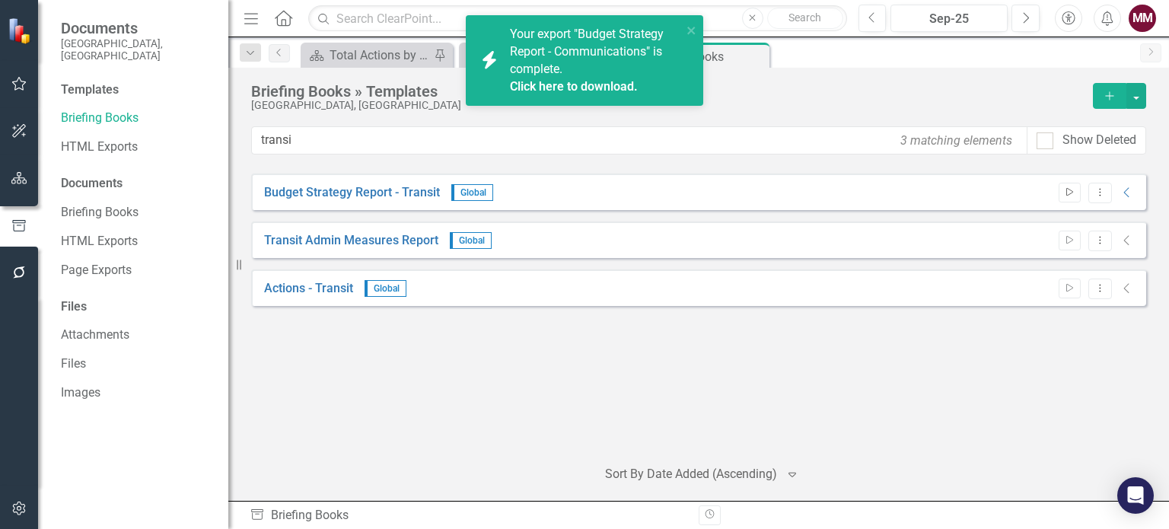
click at [1062, 197] on button "Start" at bounding box center [1070, 193] width 22 height 20
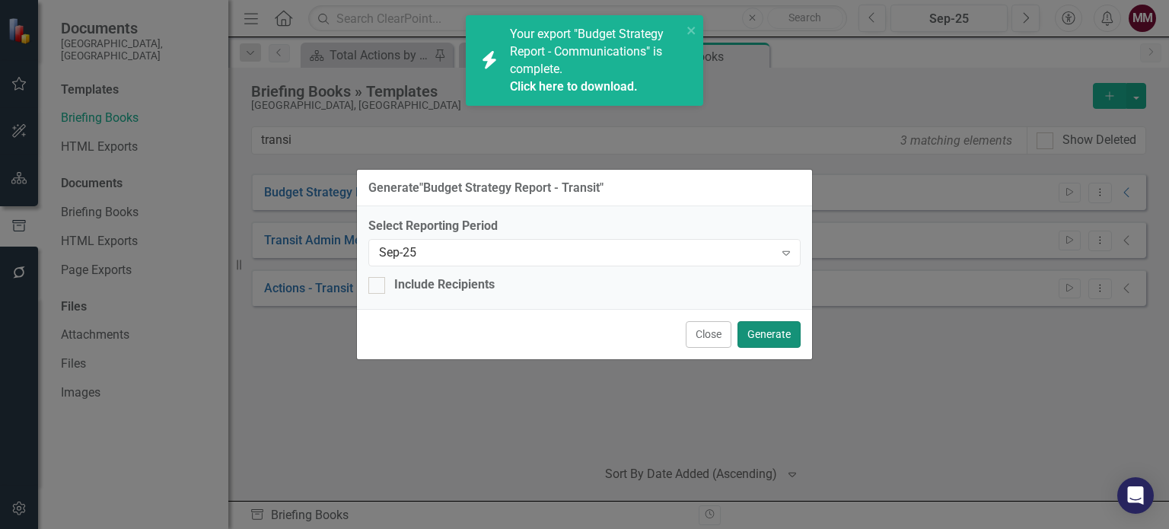
click at [761, 334] on button "Generate" at bounding box center [769, 334] width 63 height 27
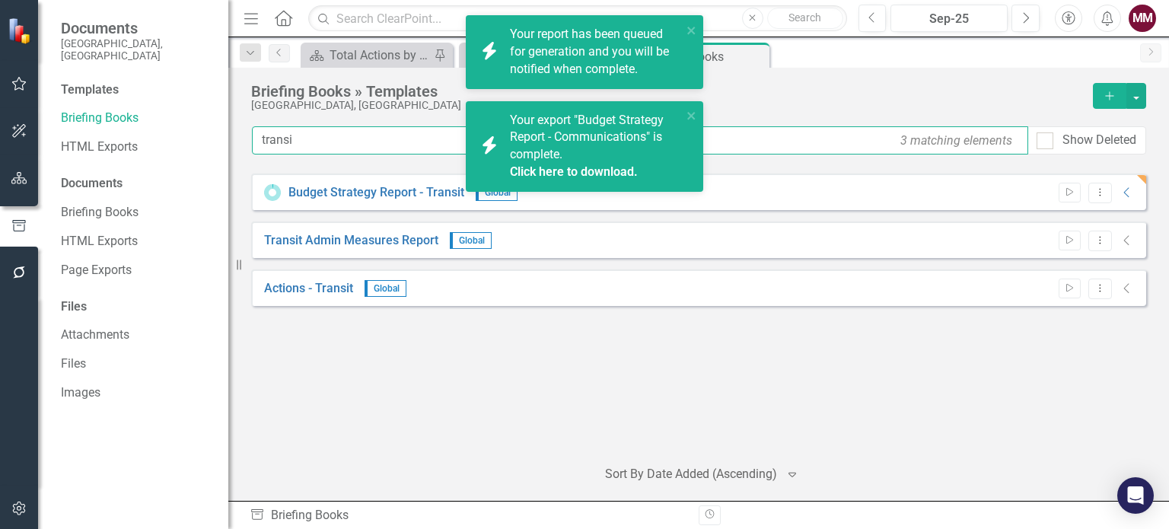
drag, startPoint x: 330, startPoint y: 141, endPoint x: 0, endPoint y: 141, distance: 329.6
click at [24, 141] on div "Documents [GEOGRAPHIC_DATA], [GEOGRAPHIC_DATA] Templates Briefing Books HTML Ex…" at bounding box center [584, 264] width 1169 height 529
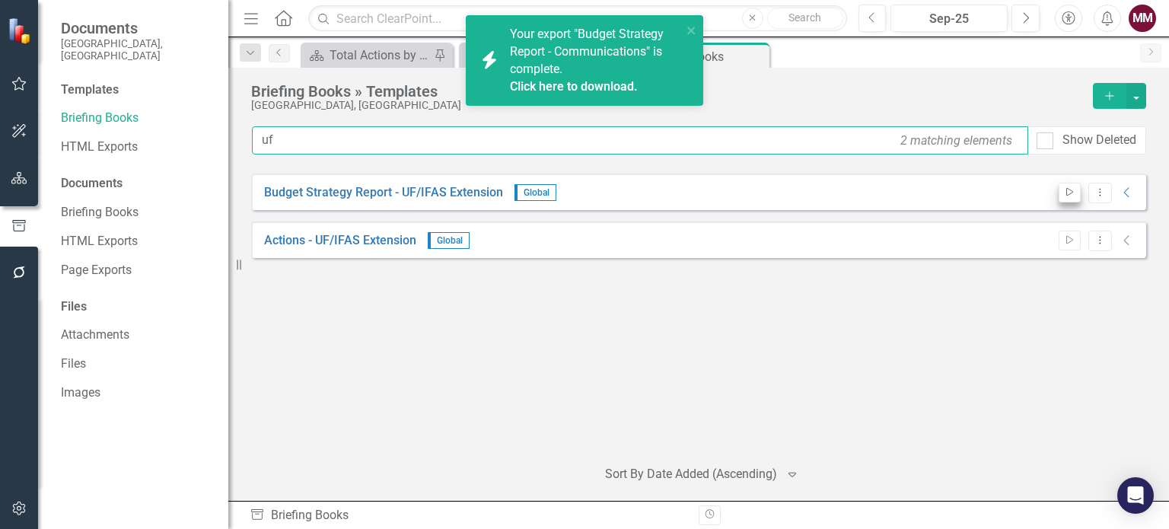
type input "uf"
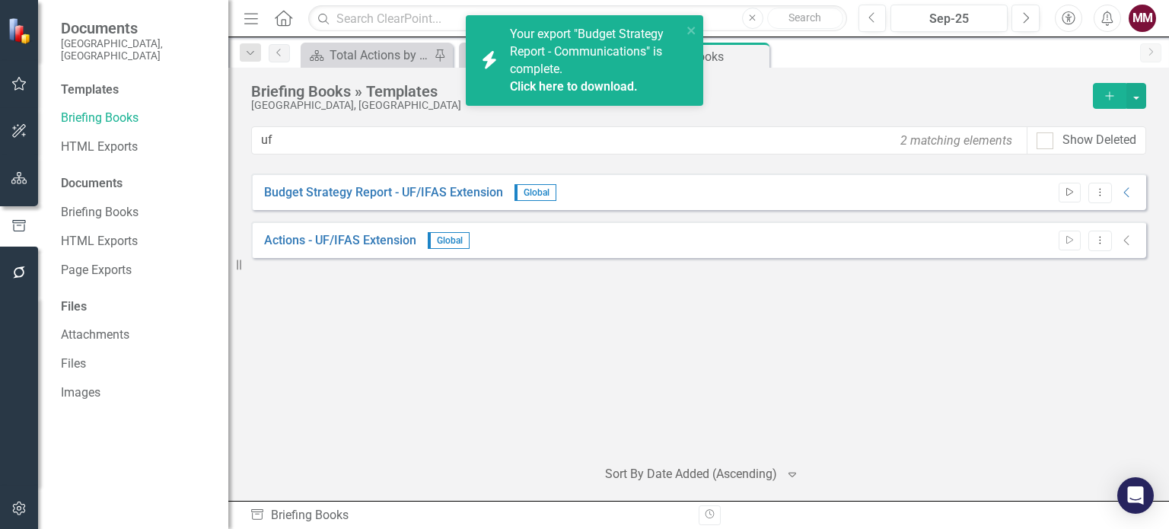
click at [1069, 188] on icon "button" at bounding box center [1069, 192] width 7 height 8
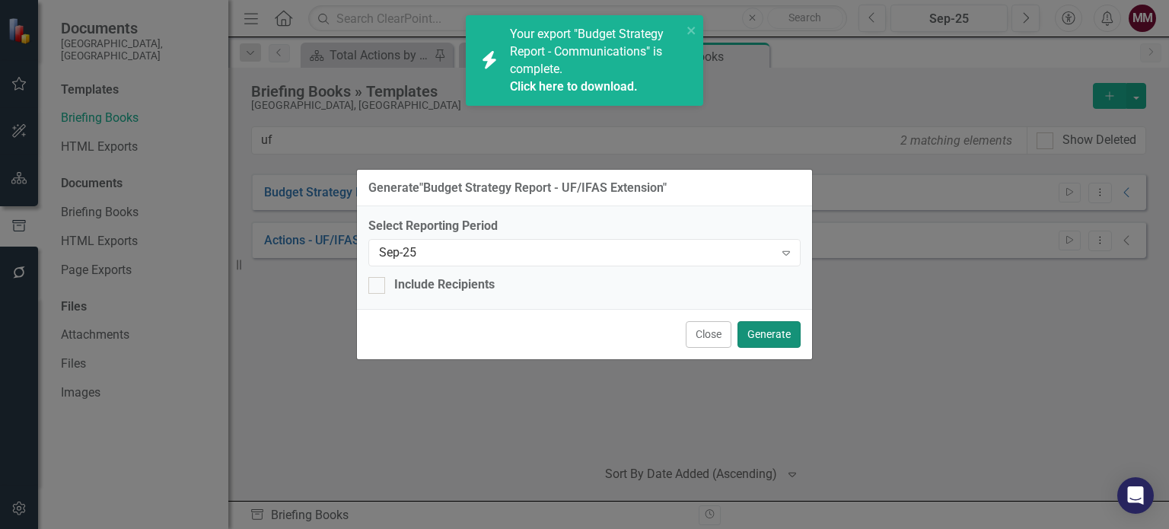
click at [776, 333] on button "Generate" at bounding box center [769, 334] width 63 height 27
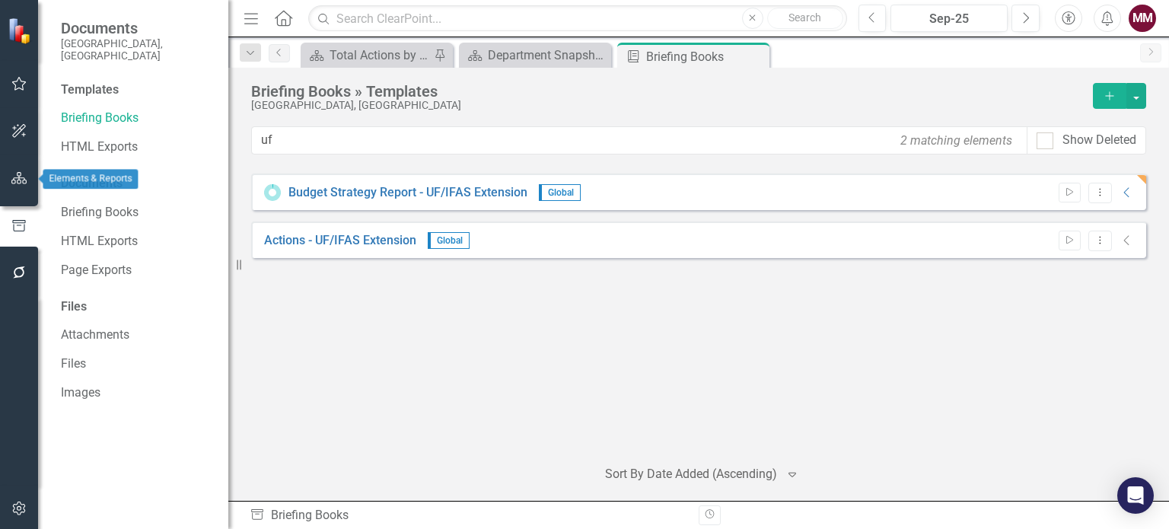
click at [14, 180] on icon "button" at bounding box center [19, 178] width 16 height 12
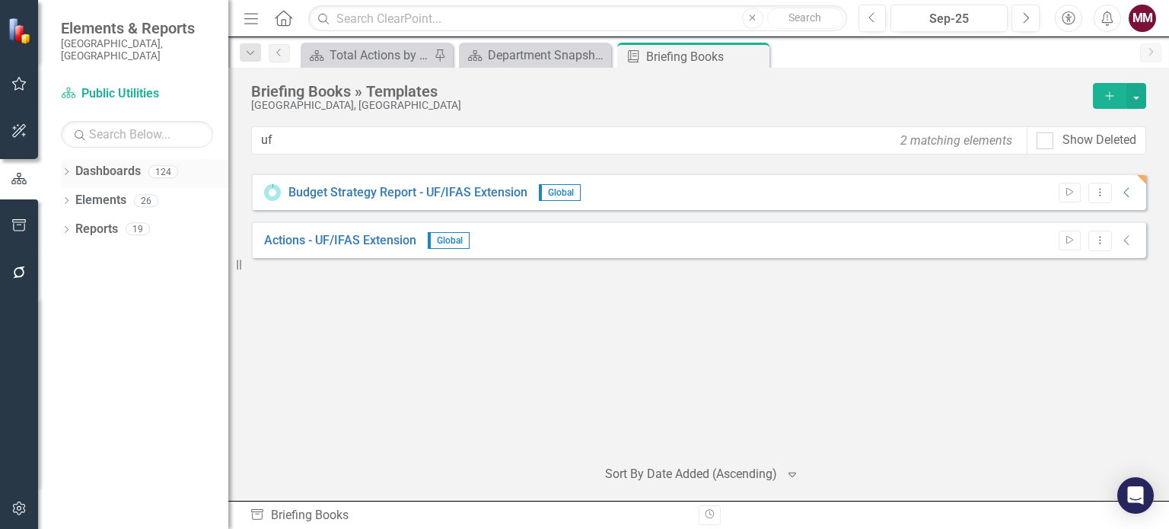
click at [69, 169] on icon "Dropdown" at bounding box center [66, 173] width 11 height 8
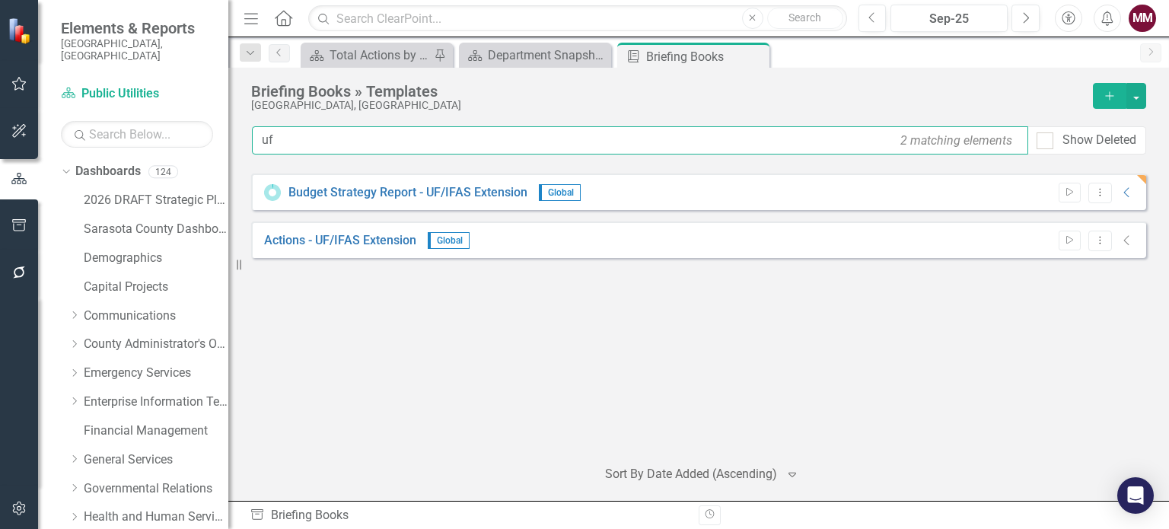
drag, startPoint x: 301, startPoint y: 141, endPoint x: 104, endPoint y: 136, distance: 197.2
click at [121, 136] on div "Elements & Reports [GEOGRAPHIC_DATA], [GEOGRAPHIC_DATA] Dashboard Public Utilit…" at bounding box center [584, 264] width 1169 height 529
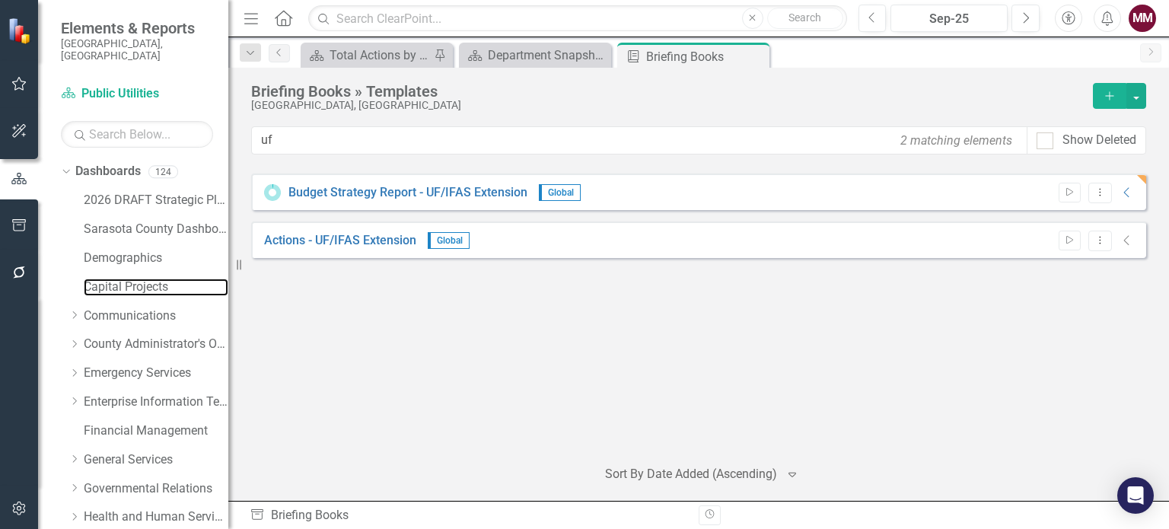
drag, startPoint x: 139, startPoint y: 272, endPoint x: 209, endPoint y: 260, distance: 70.3
click at [139, 279] on link "Capital Projects" at bounding box center [156, 288] width 145 height 18
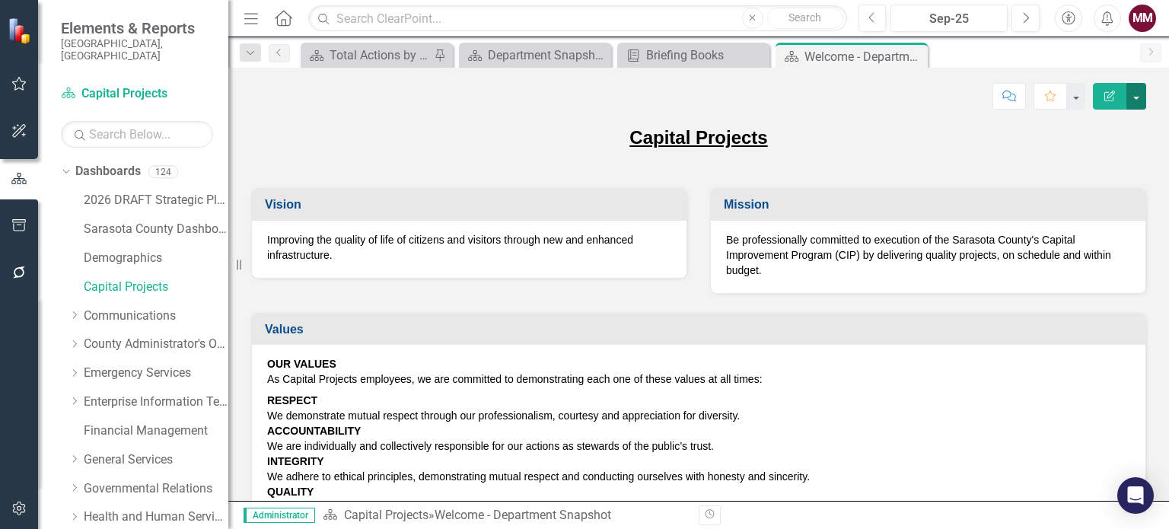
click at [1144, 100] on button "button" at bounding box center [1136, 96] width 20 height 27
click at [1074, 156] on link "Edit Report Edit Layout" at bounding box center [1083, 152] width 123 height 28
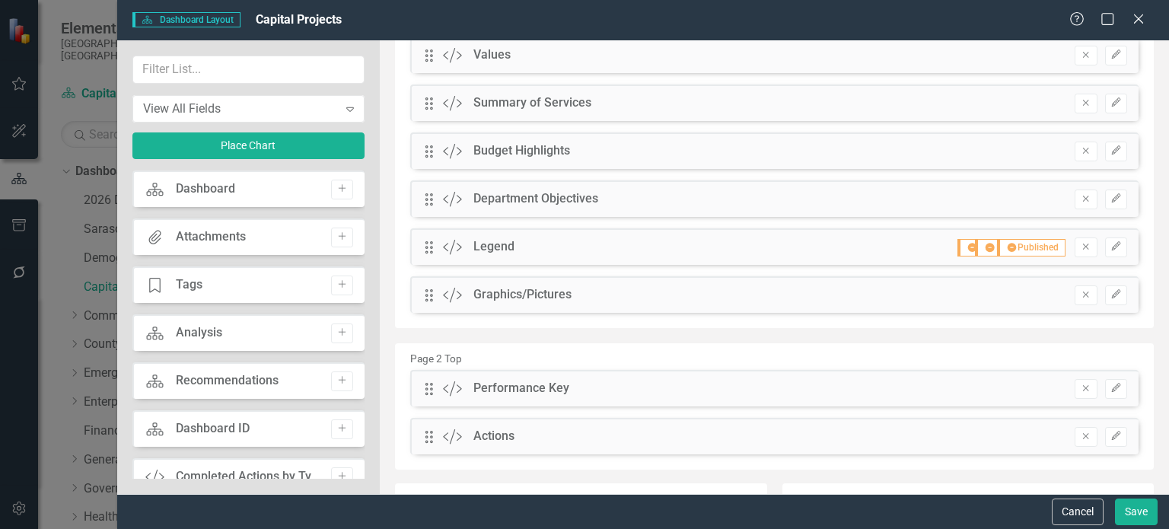
scroll to position [304, 0]
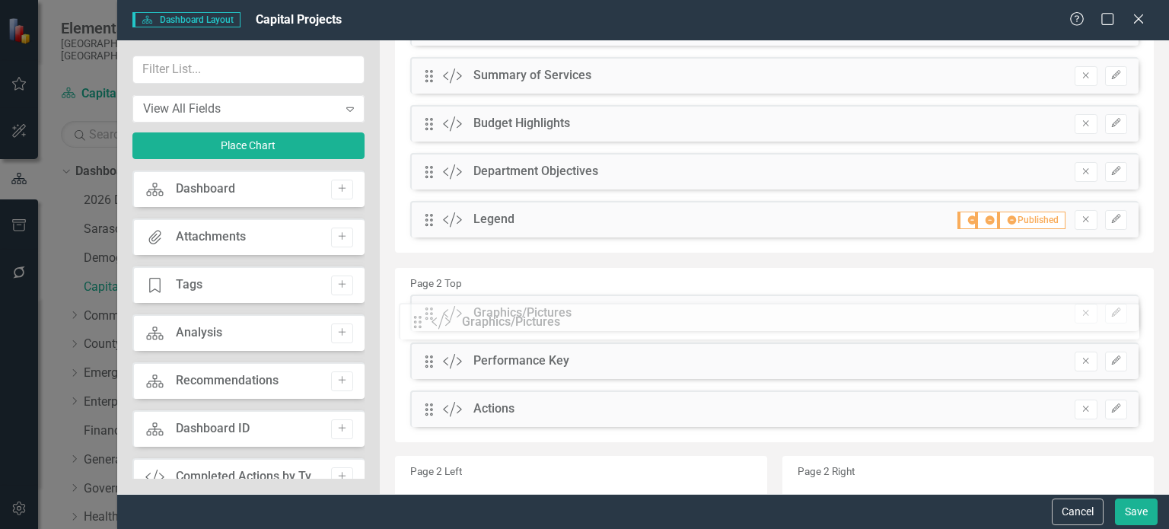
drag, startPoint x: 429, startPoint y: 267, endPoint x: 429, endPoint y: 320, distance: 53.3
click at [1080, 221] on icon "Remove" at bounding box center [1085, 219] width 11 height 9
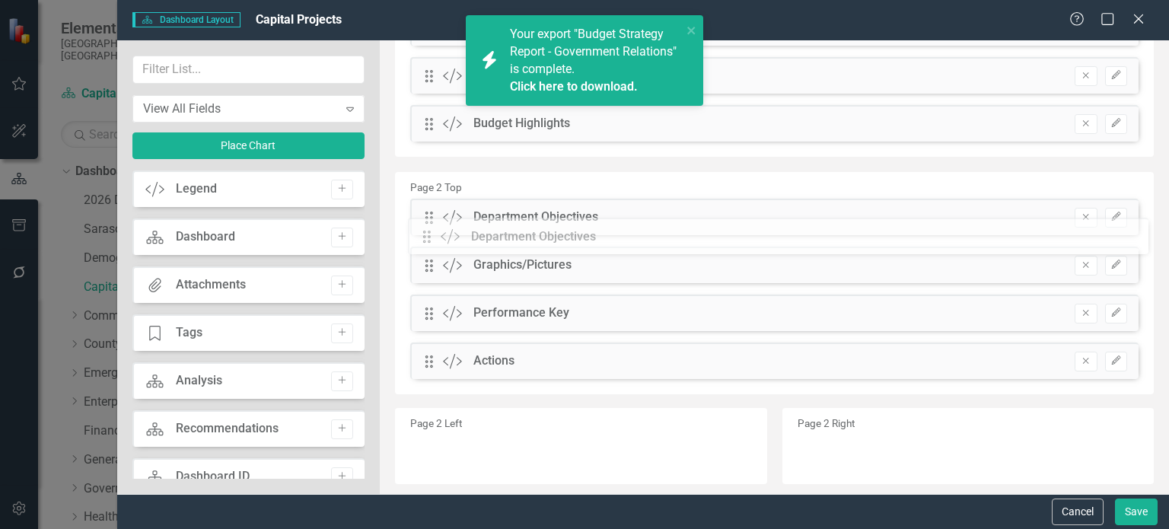
drag, startPoint x: 429, startPoint y: 170, endPoint x: 438, endPoint y: 236, distance: 66.1
click at [1145, 514] on button "Save" at bounding box center [1136, 512] width 43 height 27
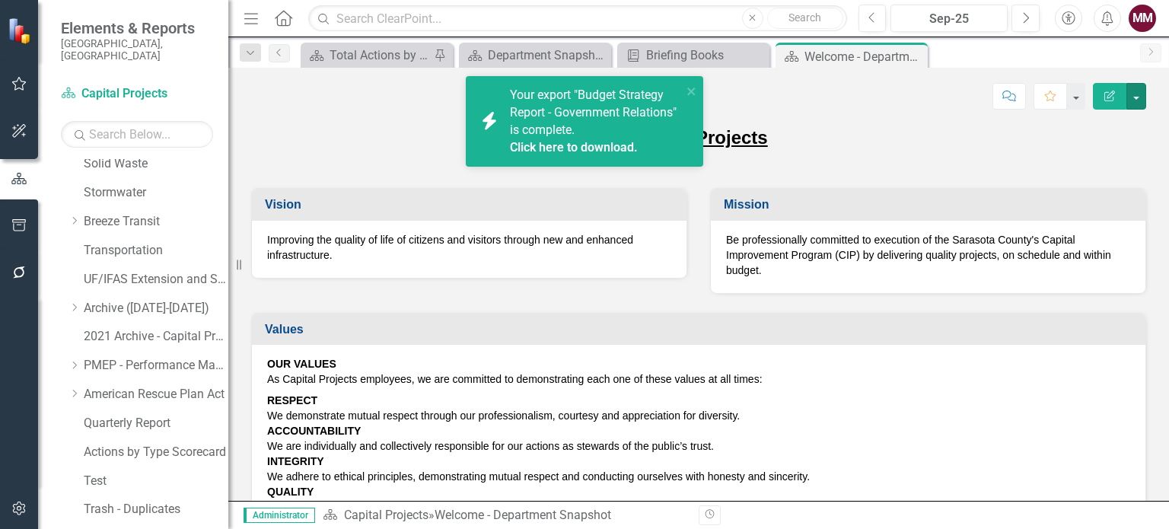
scroll to position [597, 0]
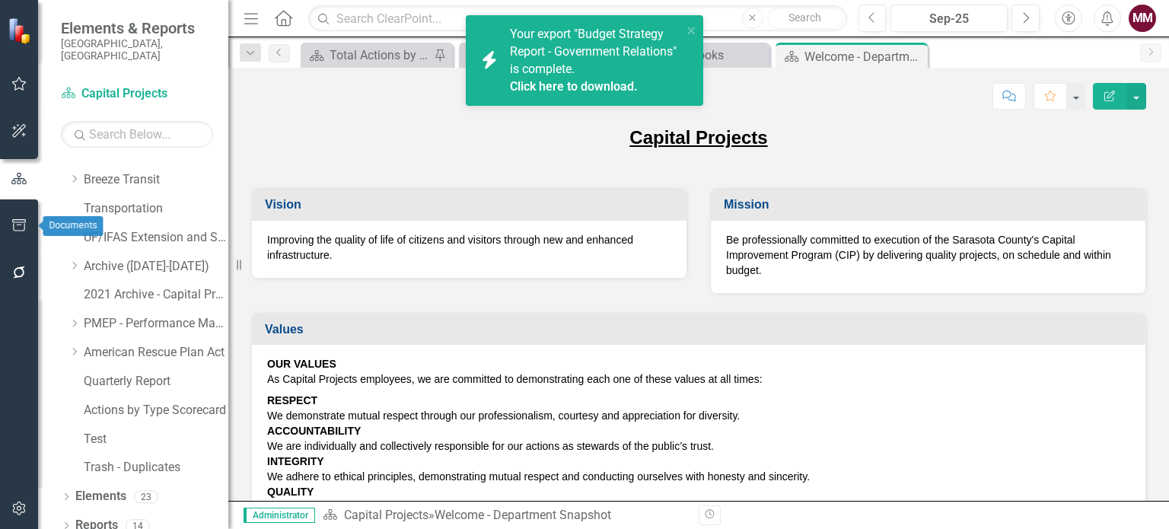
click at [21, 227] on icon "button" at bounding box center [19, 225] width 16 height 12
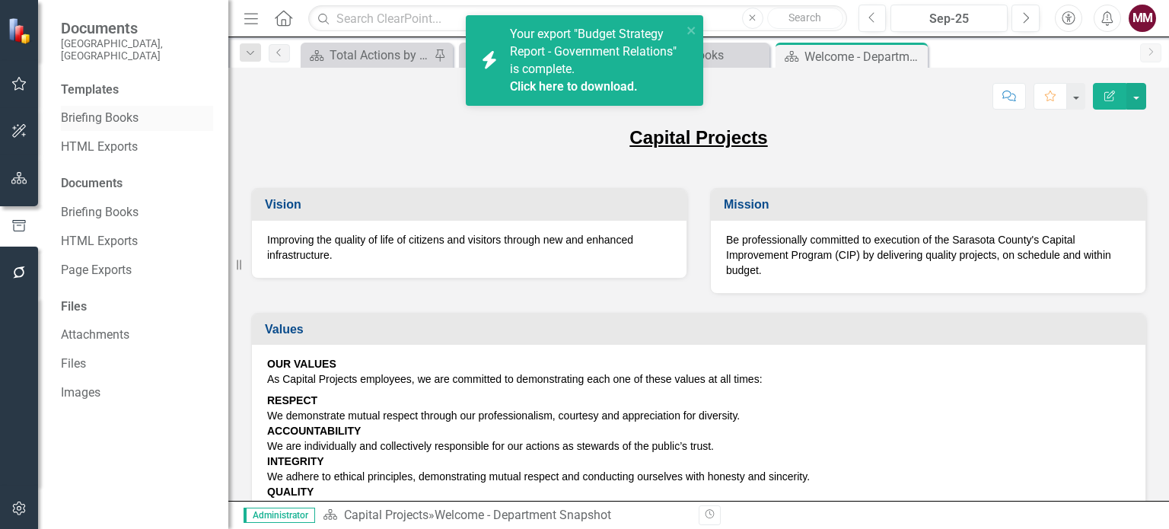
click at [97, 110] on link "Briefing Books" at bounding box center [137, 119] width 152 height 18
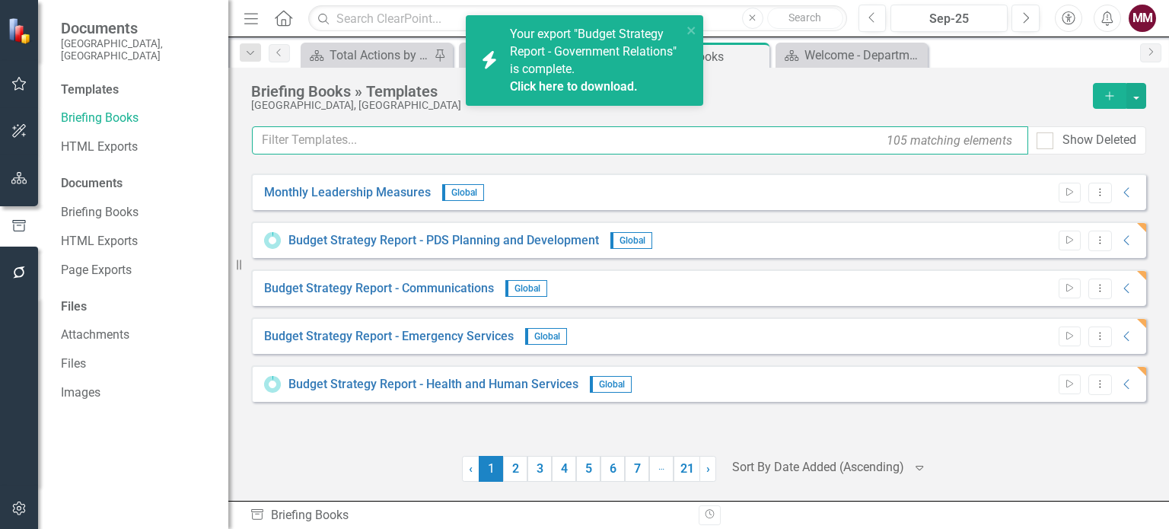
click at [343, 145] on input "text" at bounding box center [640, 140] width 776 height 28
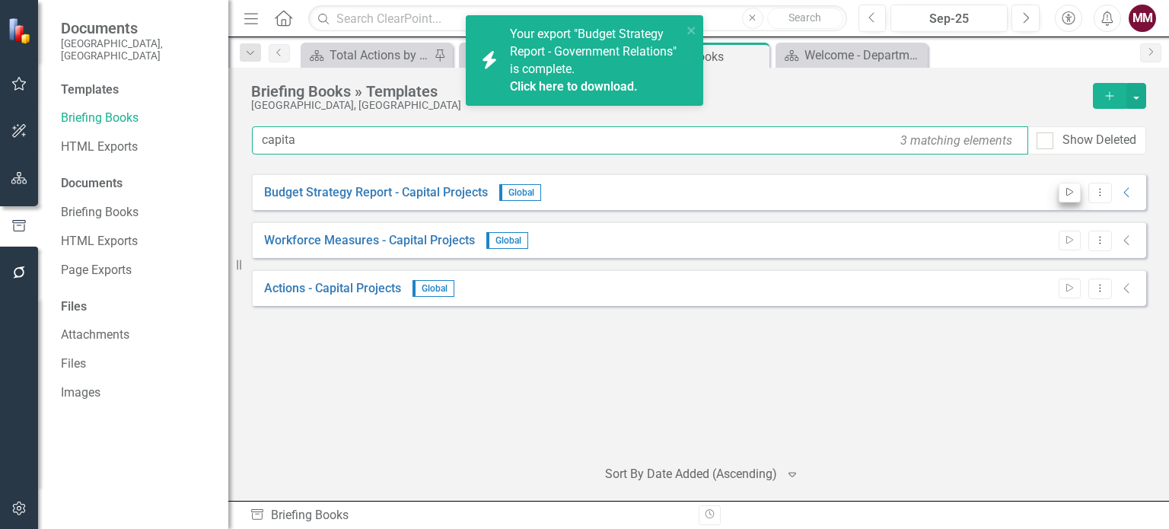
type input "capita"
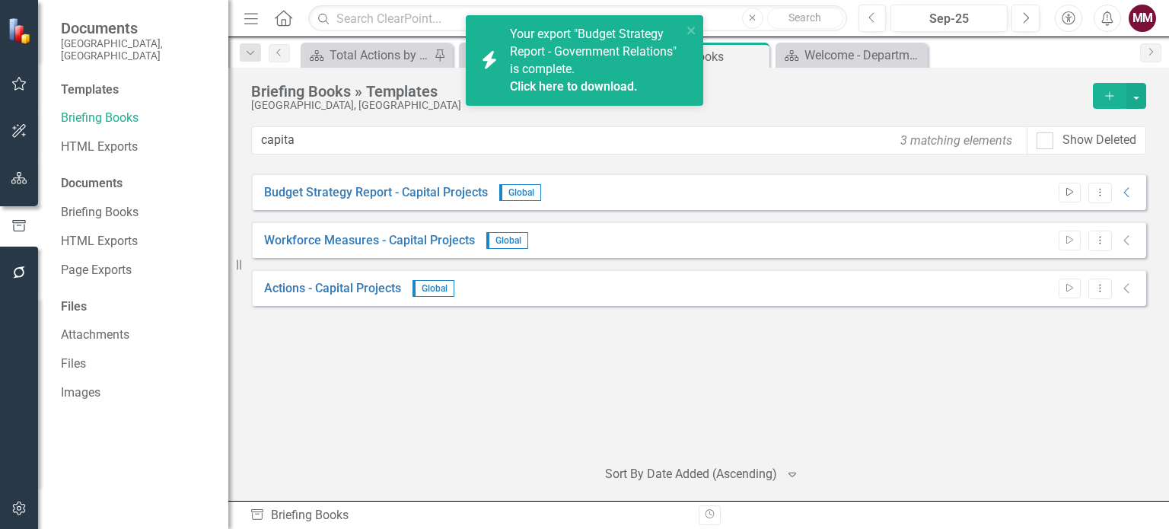
click at [1064, 190] on icon "Start" at bounding box center [1069, 192] width 11 height 9
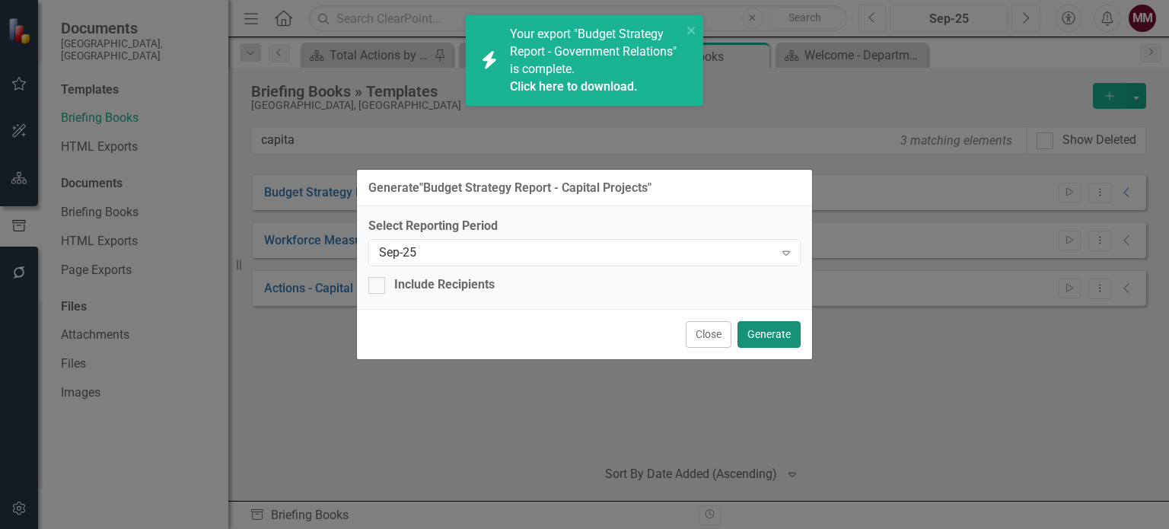
click at [749, 336] on button "Generate" at bounding box center [769, 334] width 63 height 27
